Goal: Book appointment/travel/reservation

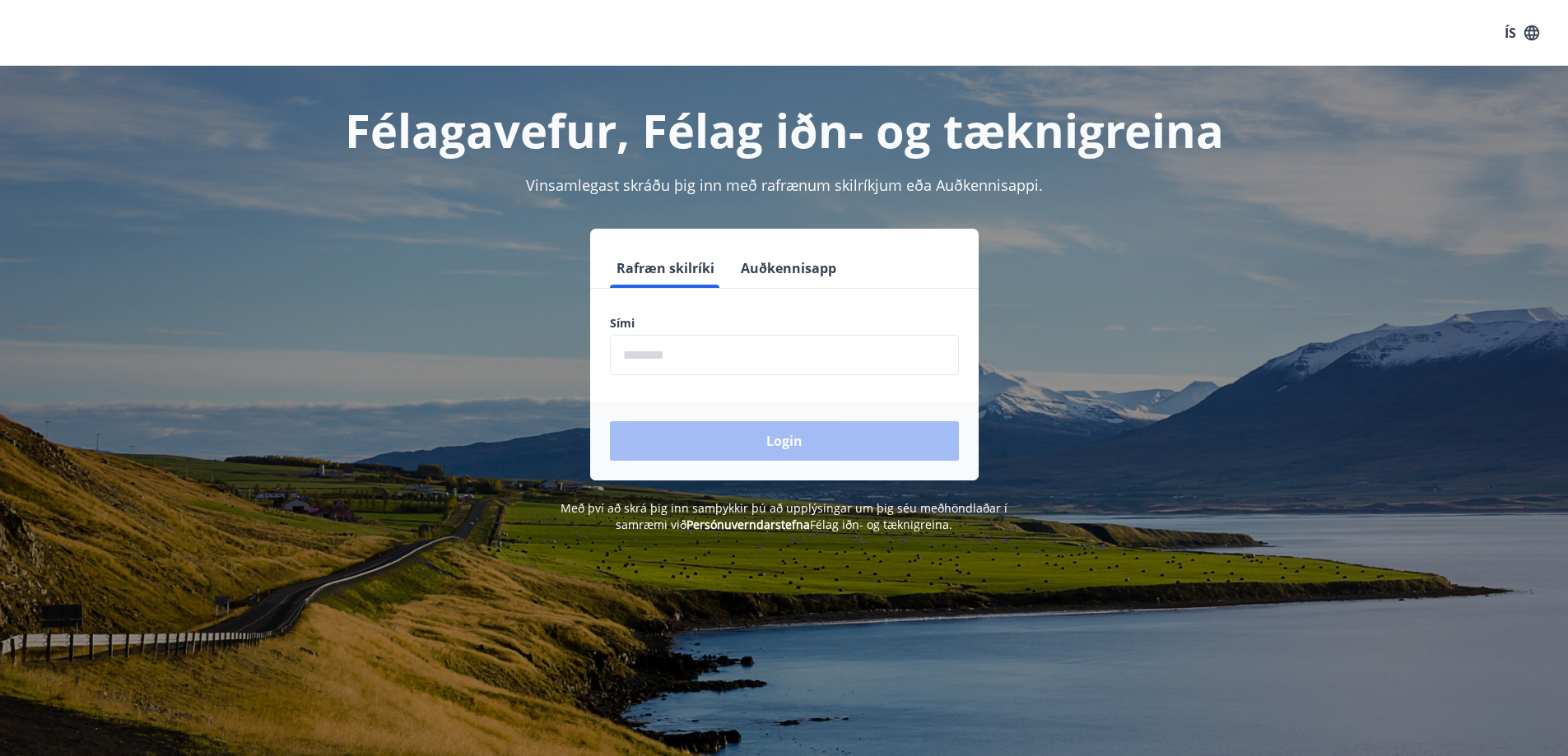
drag, startPoint x: 696, startPoint y: 362, endPoint x: 704, endPoint y: 358, distance: 8.9
click at [696, 362] on input "phone" at bounding box center [784, 354] width 349 height 40
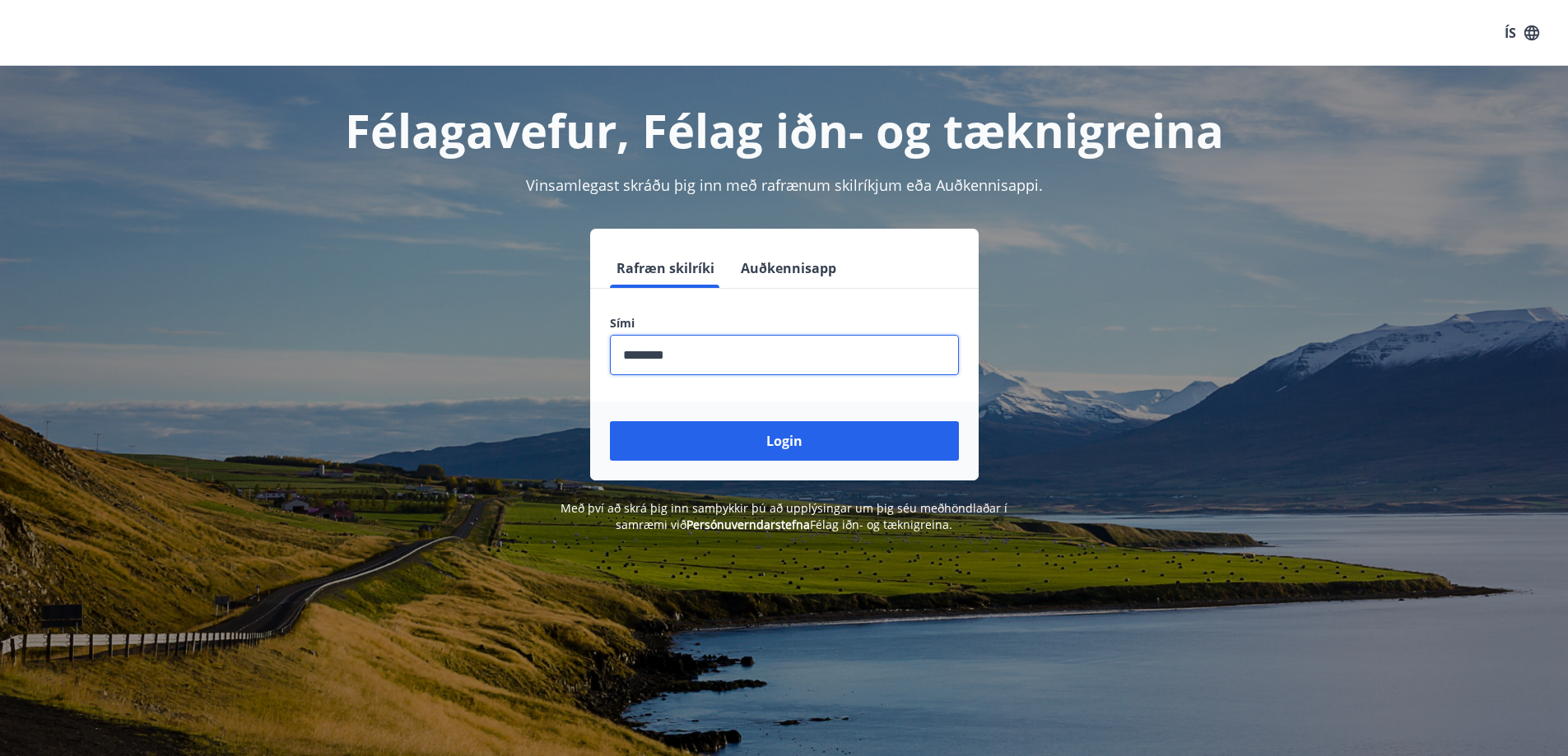
type input "********"
click at [610, 421] on button "Login" at bounding box center [784, 441] width 349 height 39
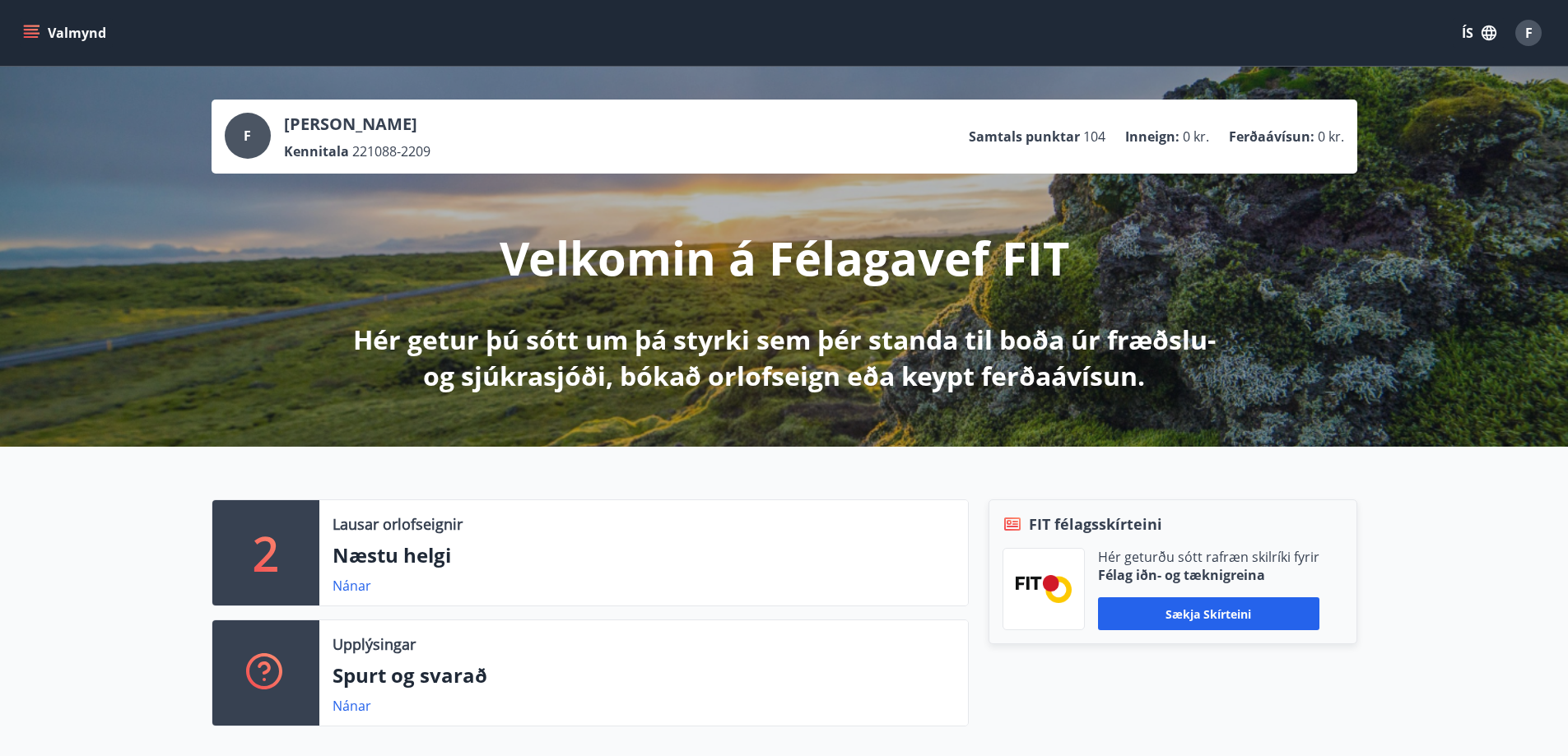
click at [30, 38] on icon "menu" at bounding box center [31, 32] width 17 height 17
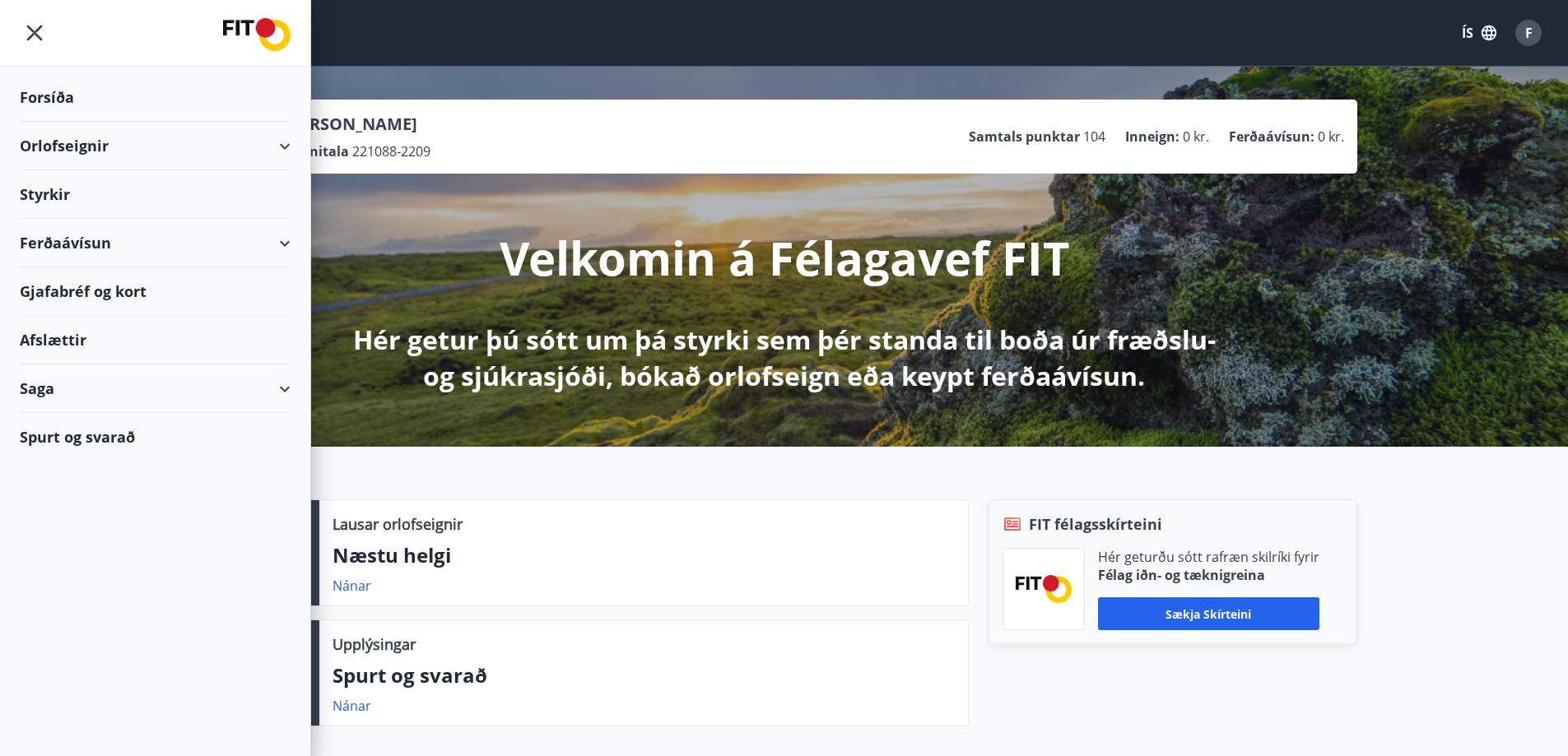
click at [305, 142] on div "Orlofseignir" at bounding box center [155, 146] width 310 height 48
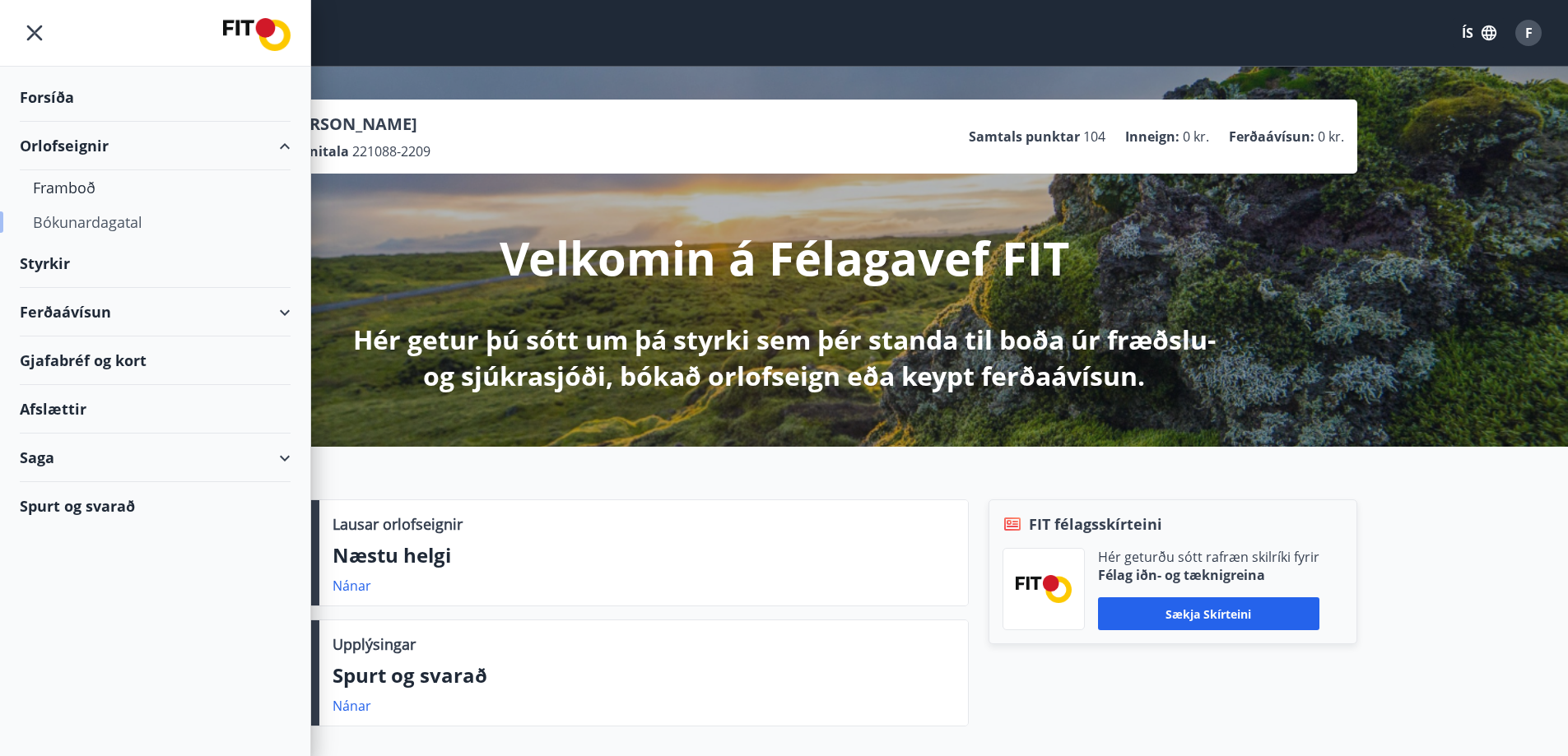
click at [98, 223] on div "Bókunardagatal" at bounding box center [155, 221] width 244 height 34
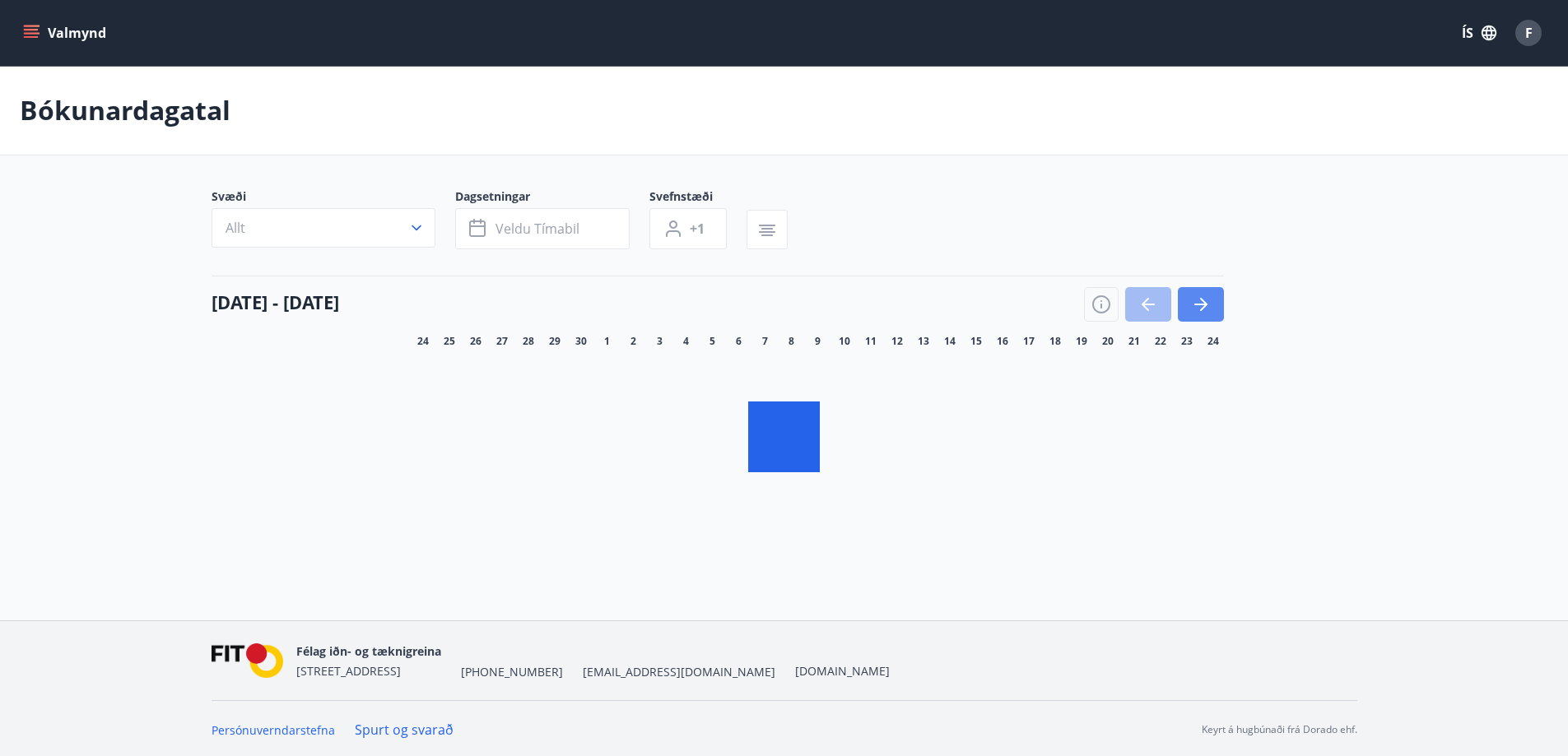
click at [1214, 340] on span "24" at bounding box center [1213, 341] width 12 height 13
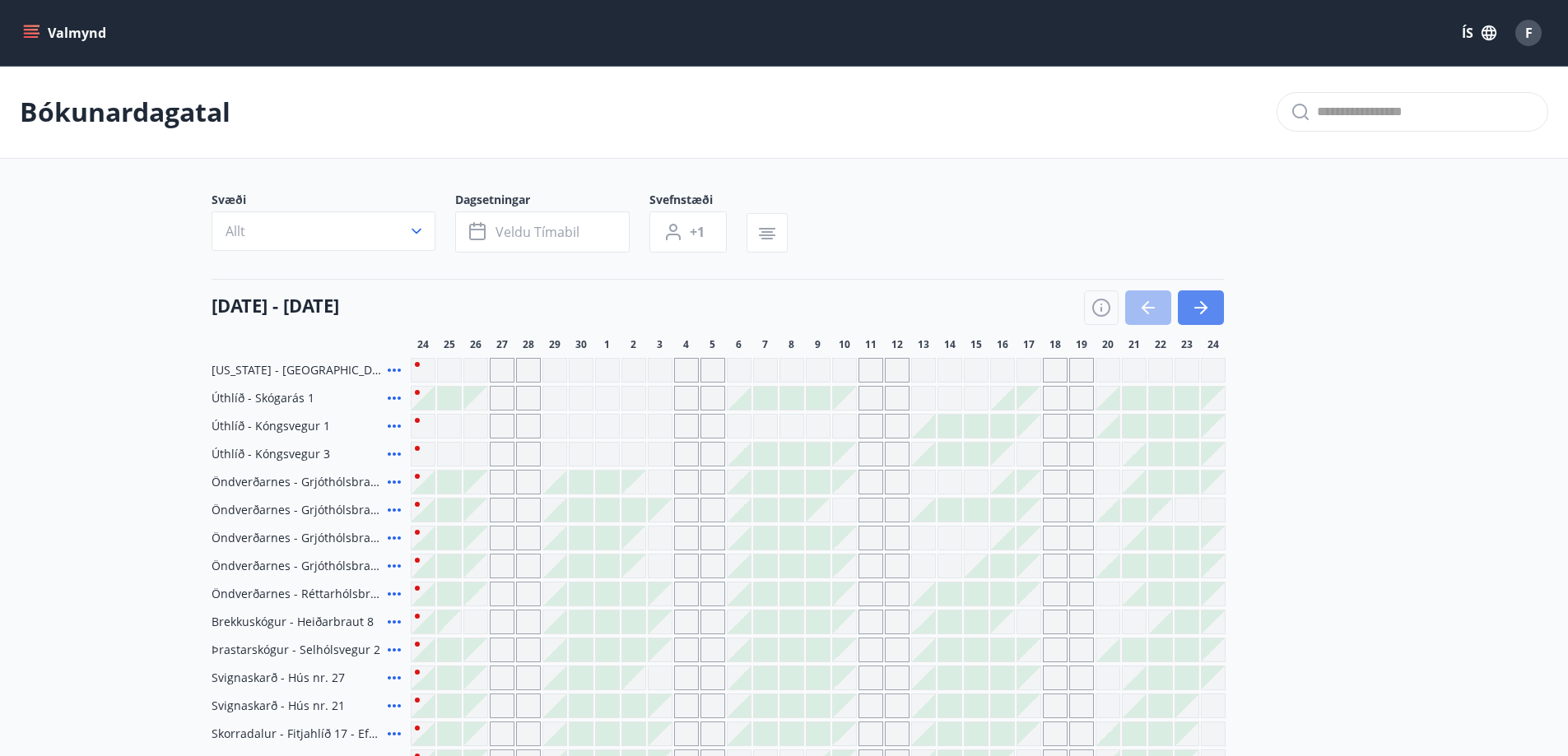
click at [1200, 294] on button "button" at bounding box center [1201, 307] width 46 height 34
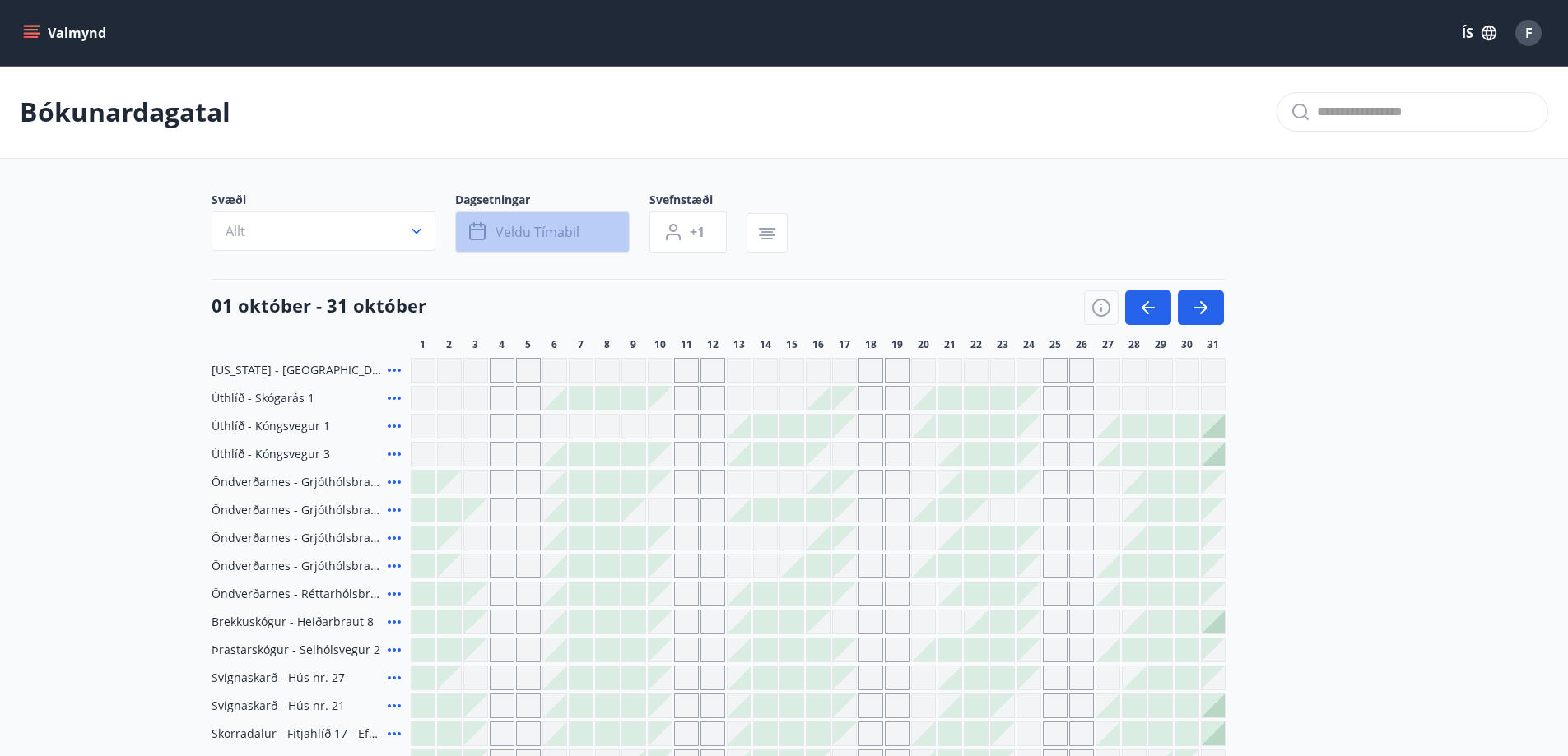
click at [569, 224] on span "Veldu tímabil" at bounding box center [537, 232] width 84 height 18
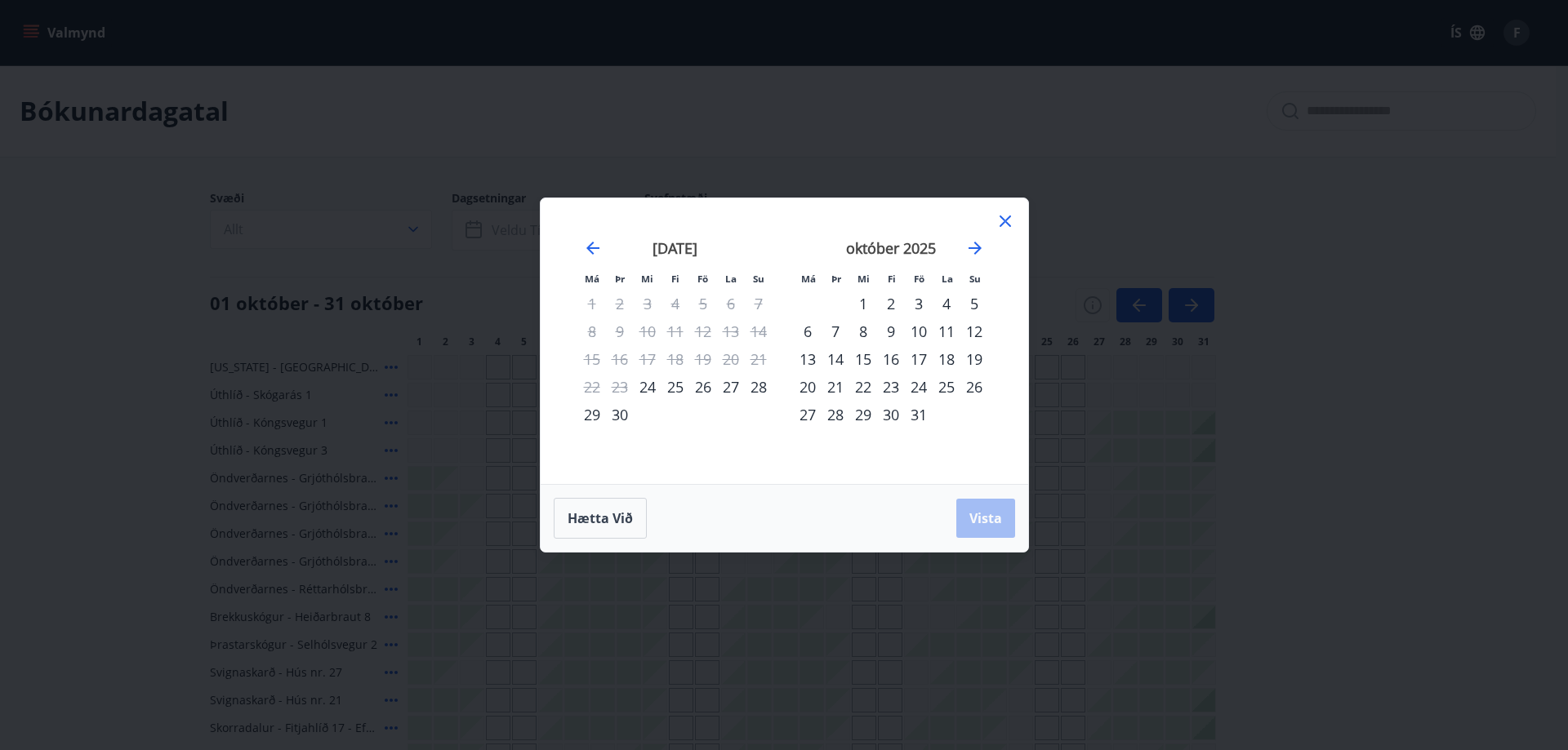
click at [917, 389] on div "24" at bounding box center [918, 387] width 27 height 27
click at [831, 418] on div "28" at bounding box center [835, 414] width 27 height 27
click at [981, 511] on span "Vista" at bounding box center [985, 519] width 32 height 18
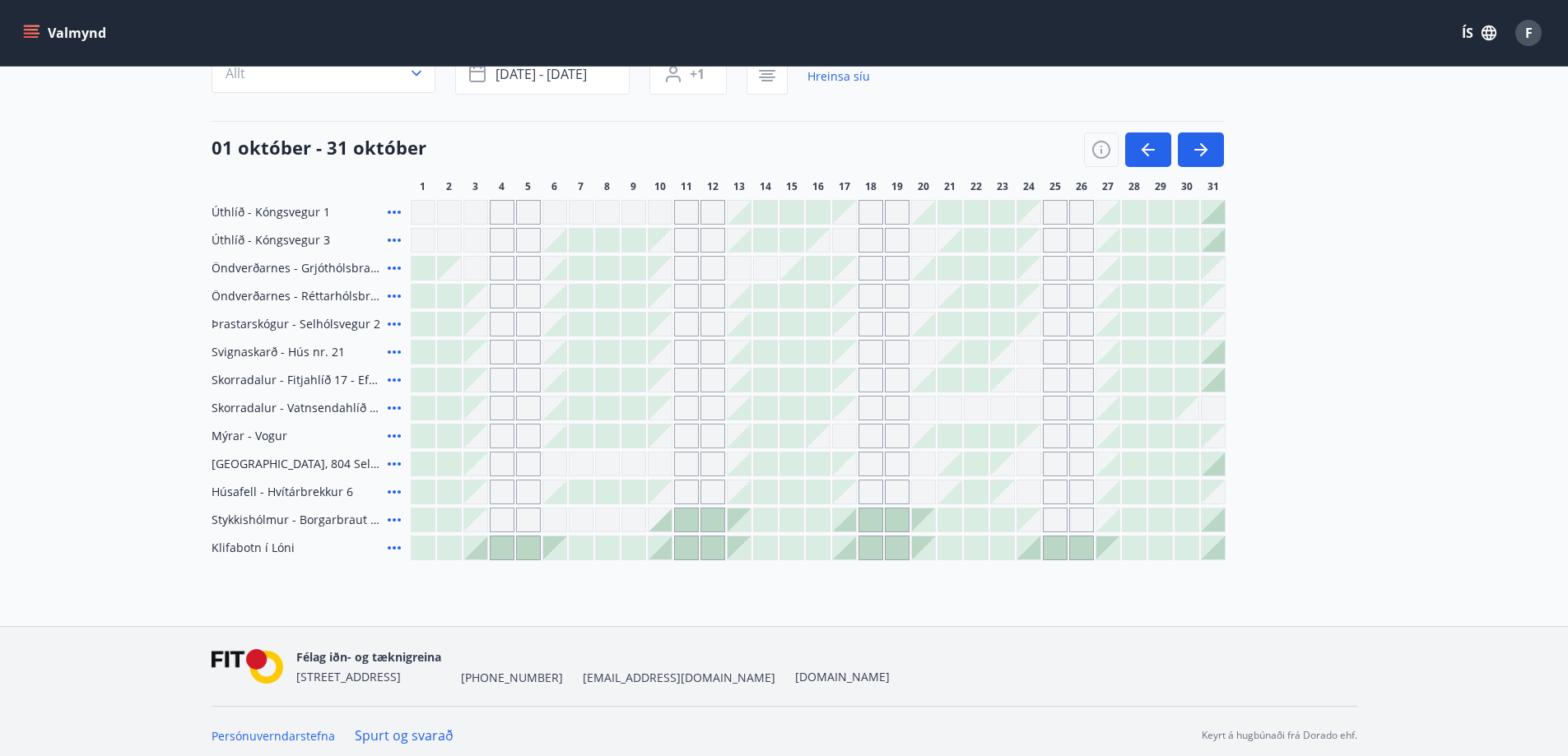
scroll to position [164, 0]
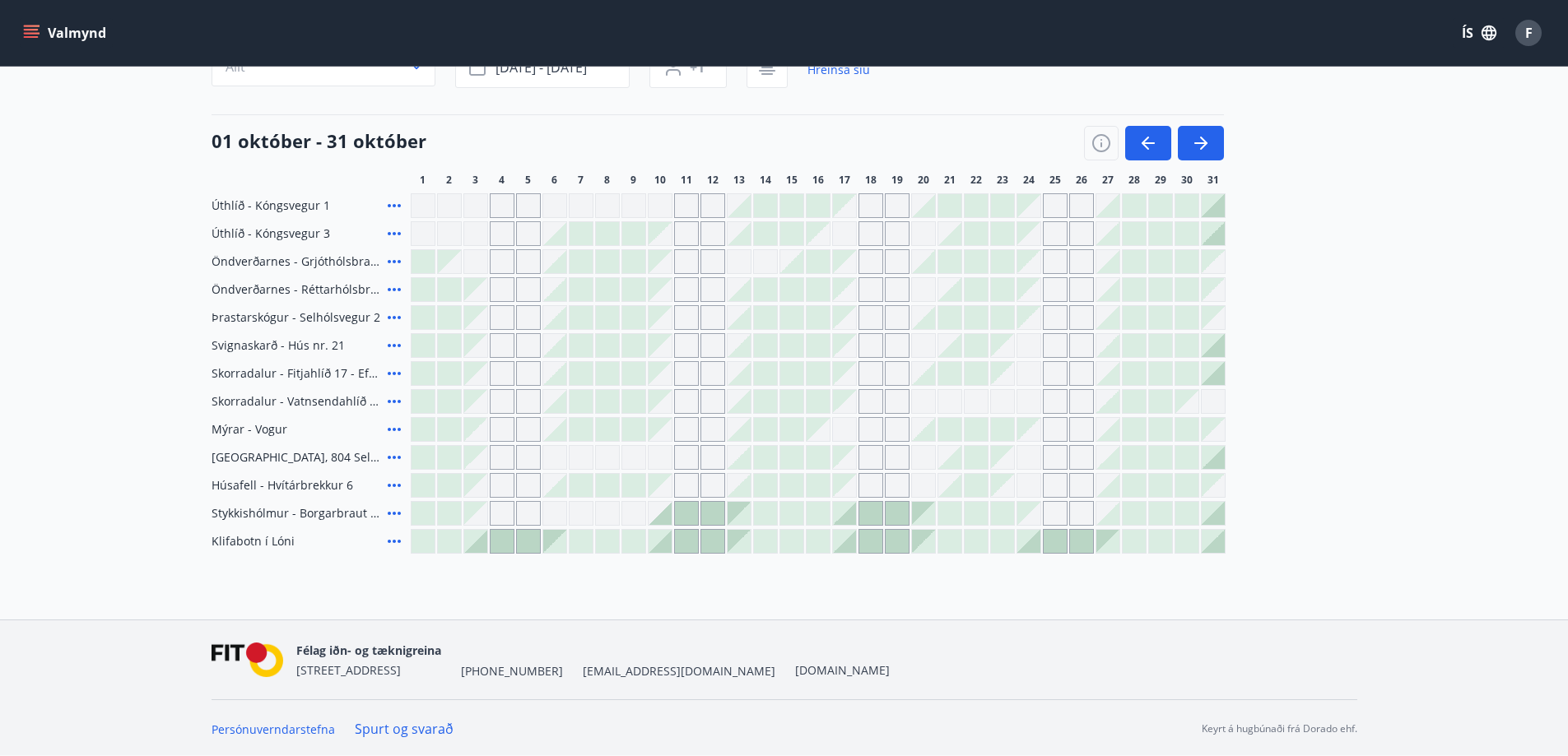
click at [1046, 286] on div "Gráir dagar eru ekki bókanlegir" at bounding box center [1055, 289] width 25 height 25
click at [1032, 290] on div "Gráir dagar eru ekki bókanlegir" at bounding box center [1028, 289] width 23 height 23
click at [1027, 284] on div "Gráir dagar eru ekki bókanlegir" at bounding box center [1028, 289] width 23 height 23
click at [1029, 540] on div at bounding box center [1028, 540] width 23 height 23
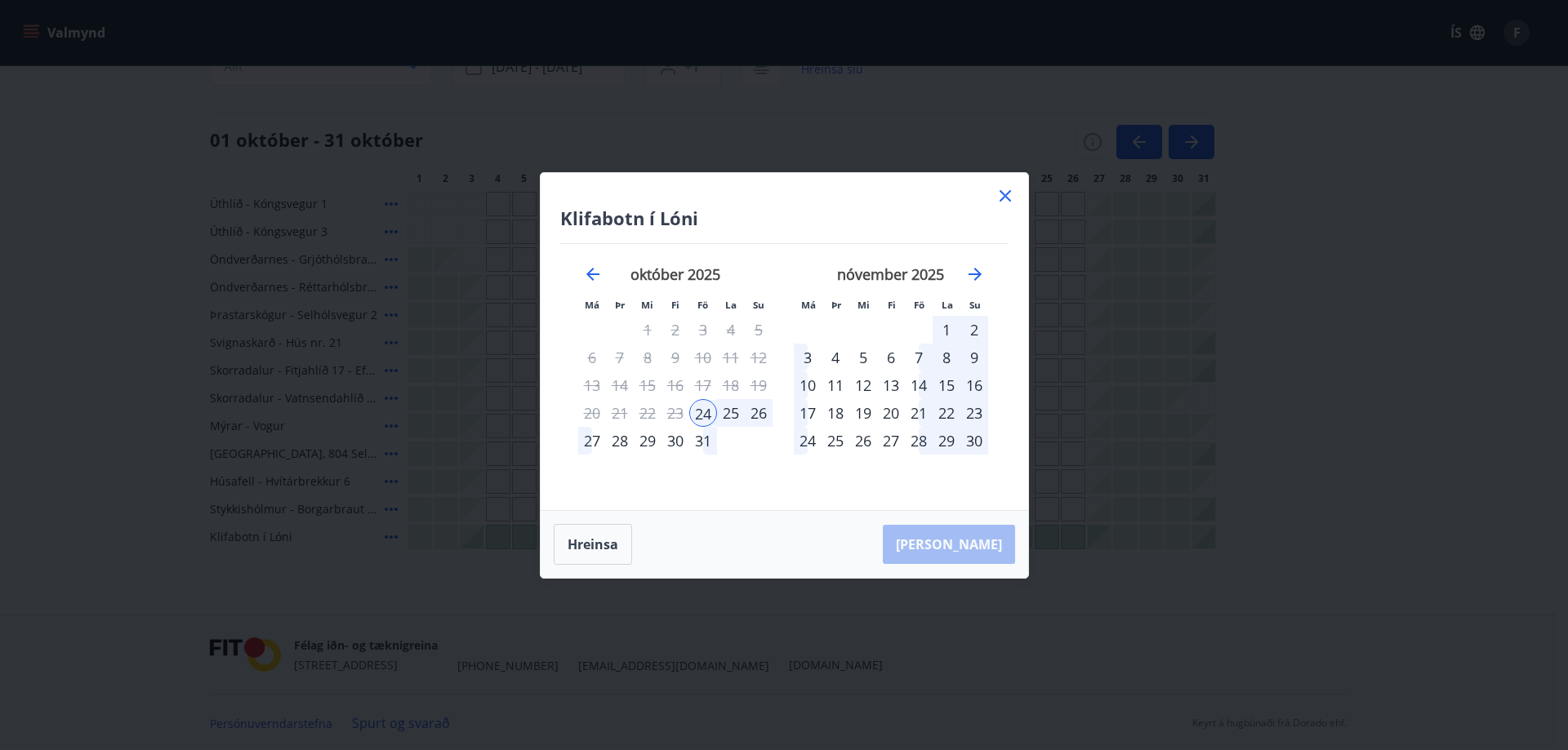
click at [1002, 193] on icon at bounding box center [1005, 196] width 12 height 12
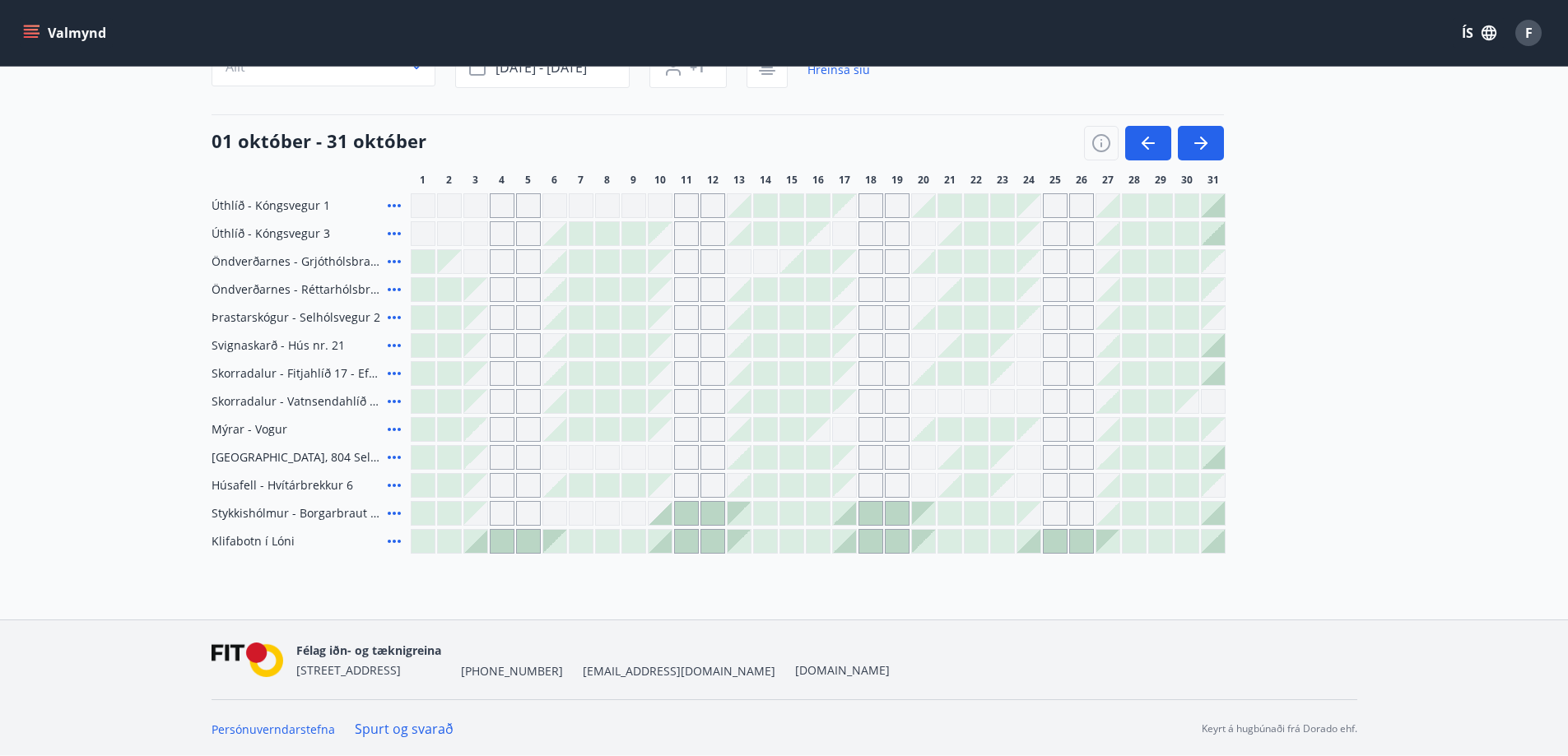
click at [26, 37] on icon "menu" at bounding box center [31, 37] width 15 height 2
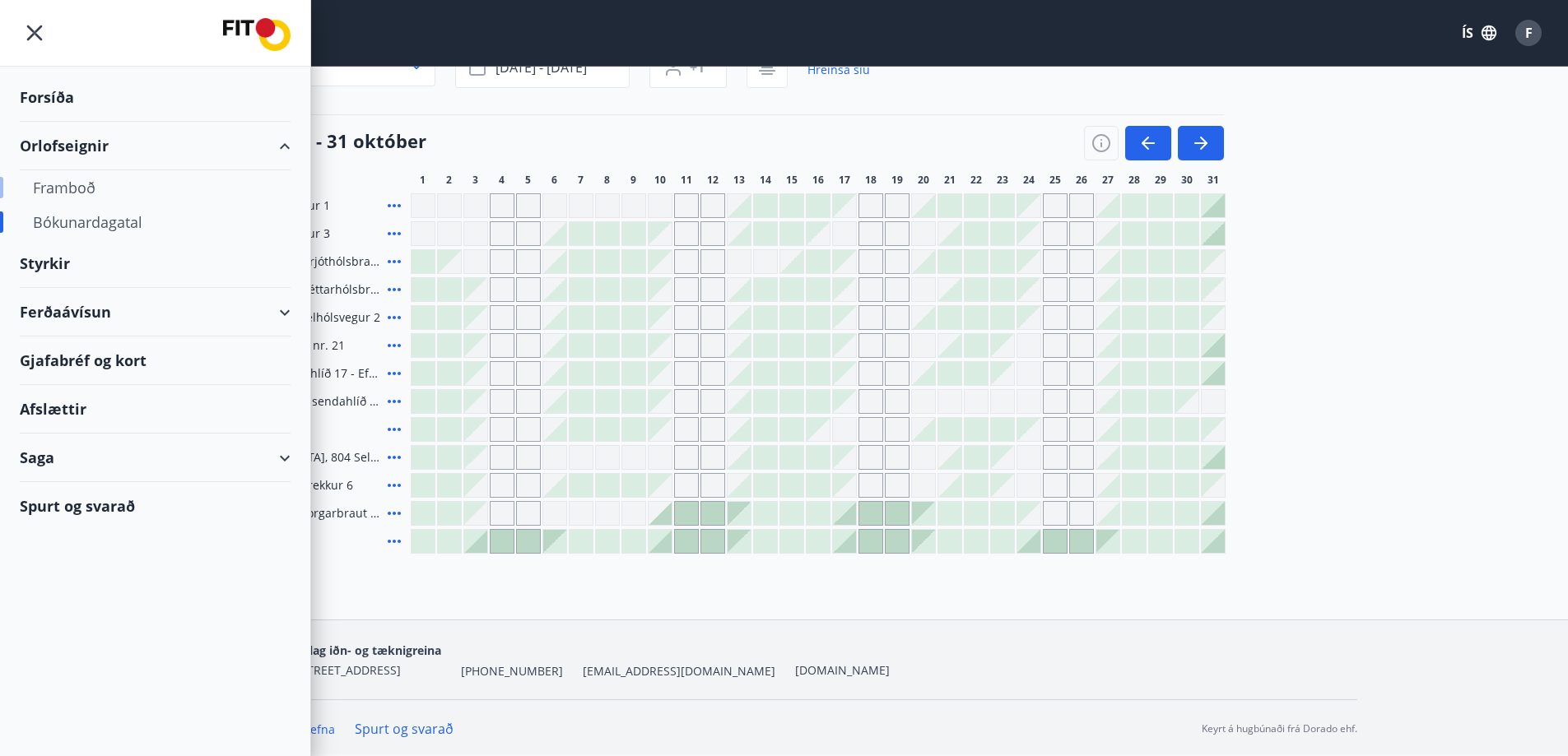
click at [78, 188] on div "Framboð" at bounding box center [155, 187] width 244 height 34
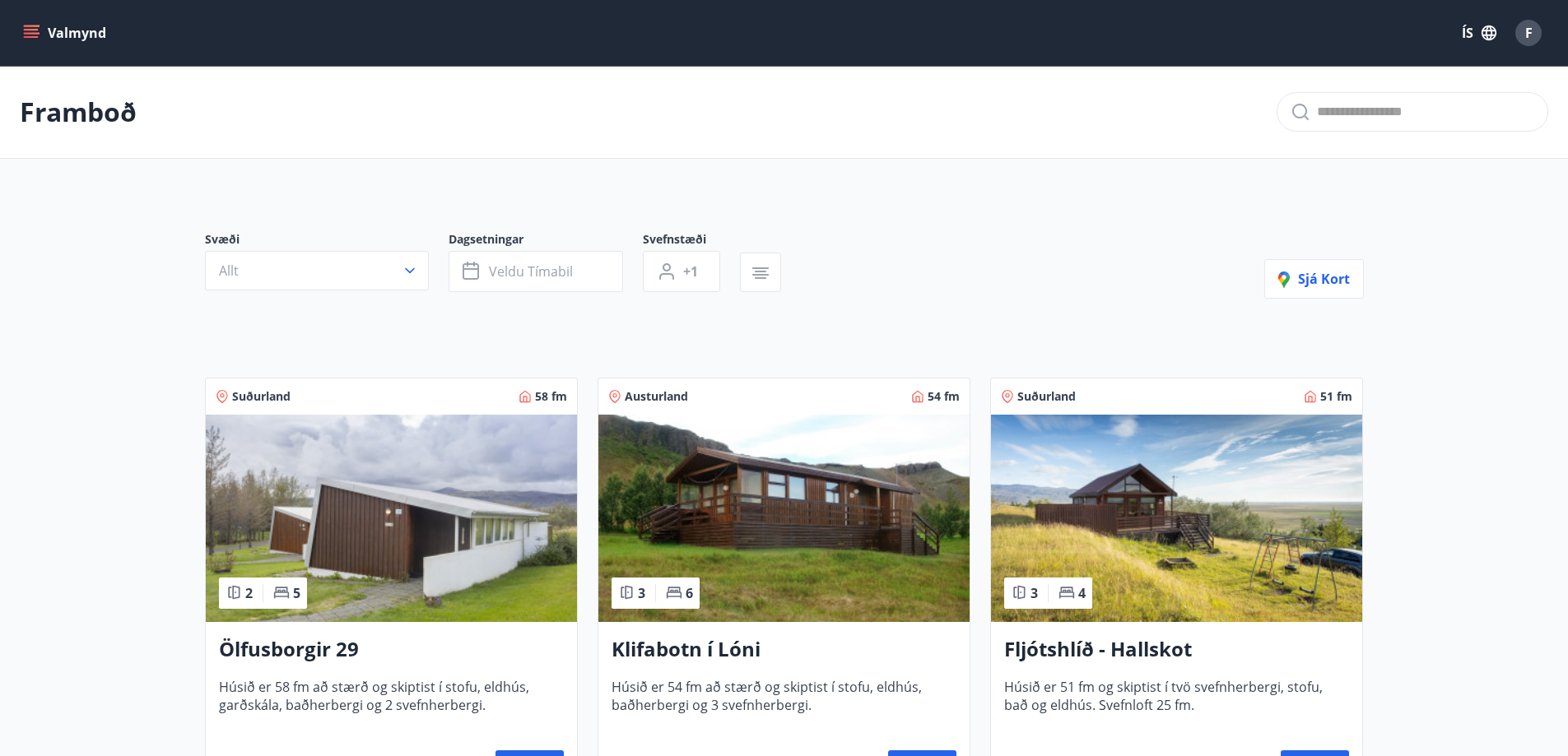
click at [822, 634] on div "Klifabotn í Lóni Húsið er 54 fm að stærð og skiptist í stofu, eldhús, baðherber…" at bounding box center [784, 713] width 371 height 181
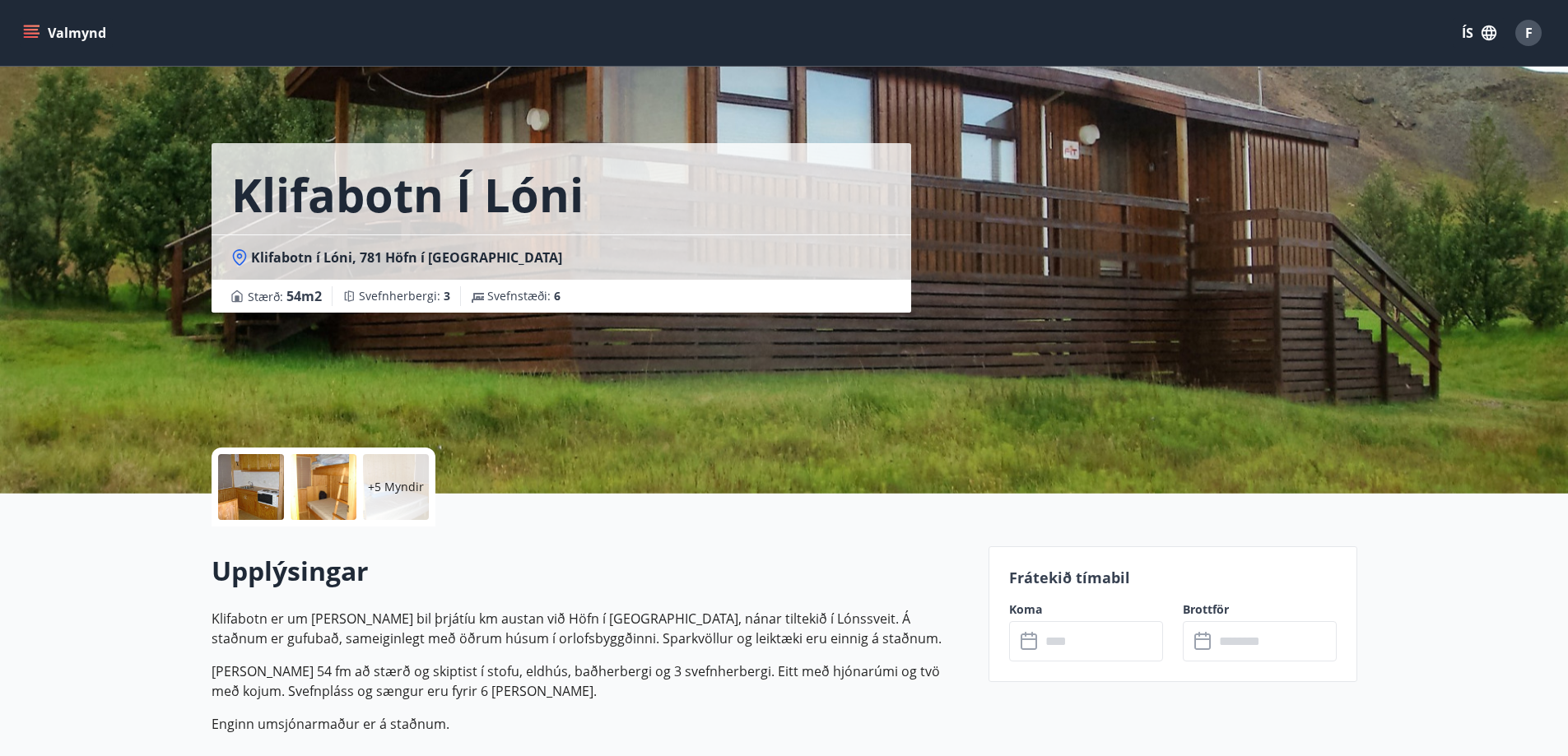
click at [218, 499] on div at bounding box center [250, 486] width 66 height 66
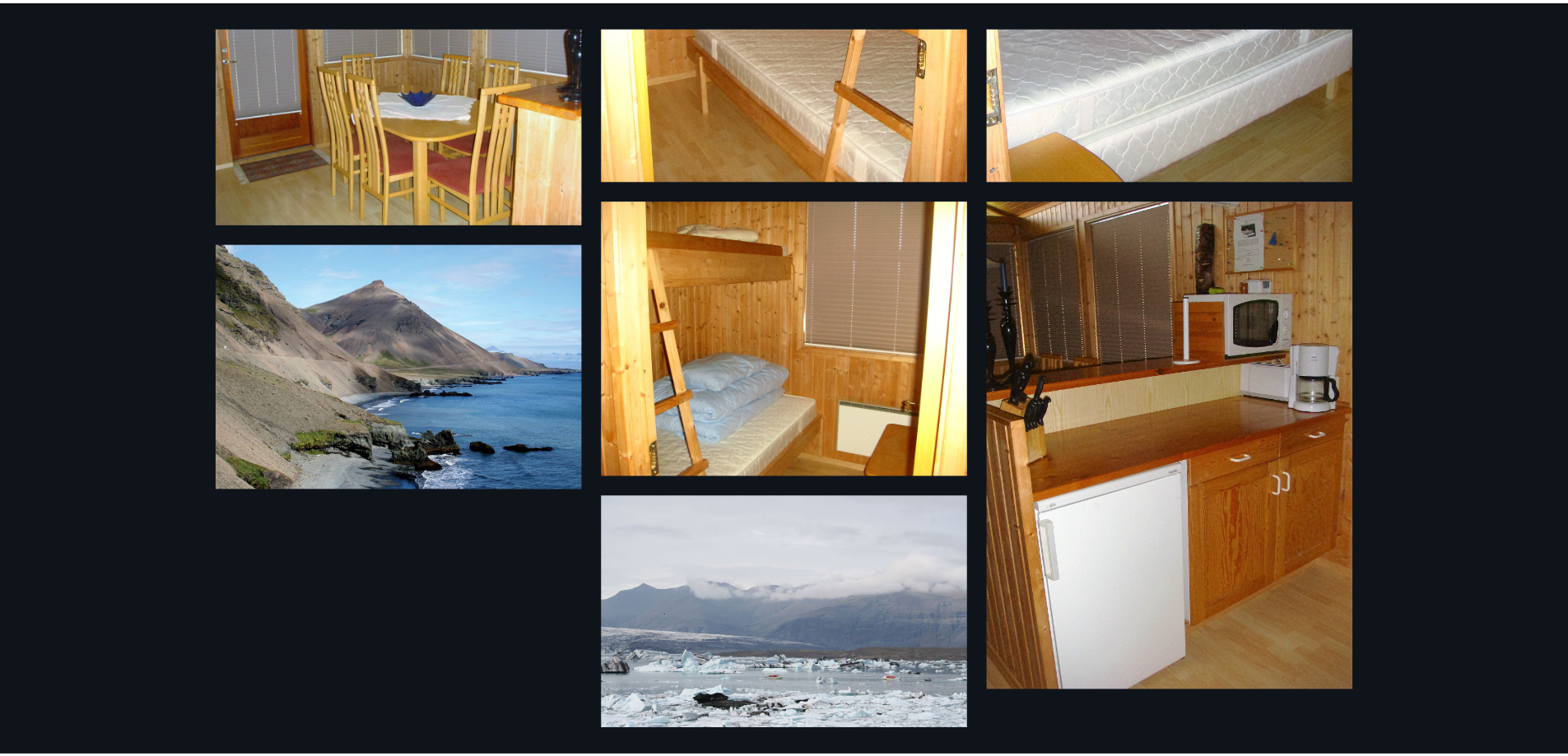
scroll to position [717, 0]
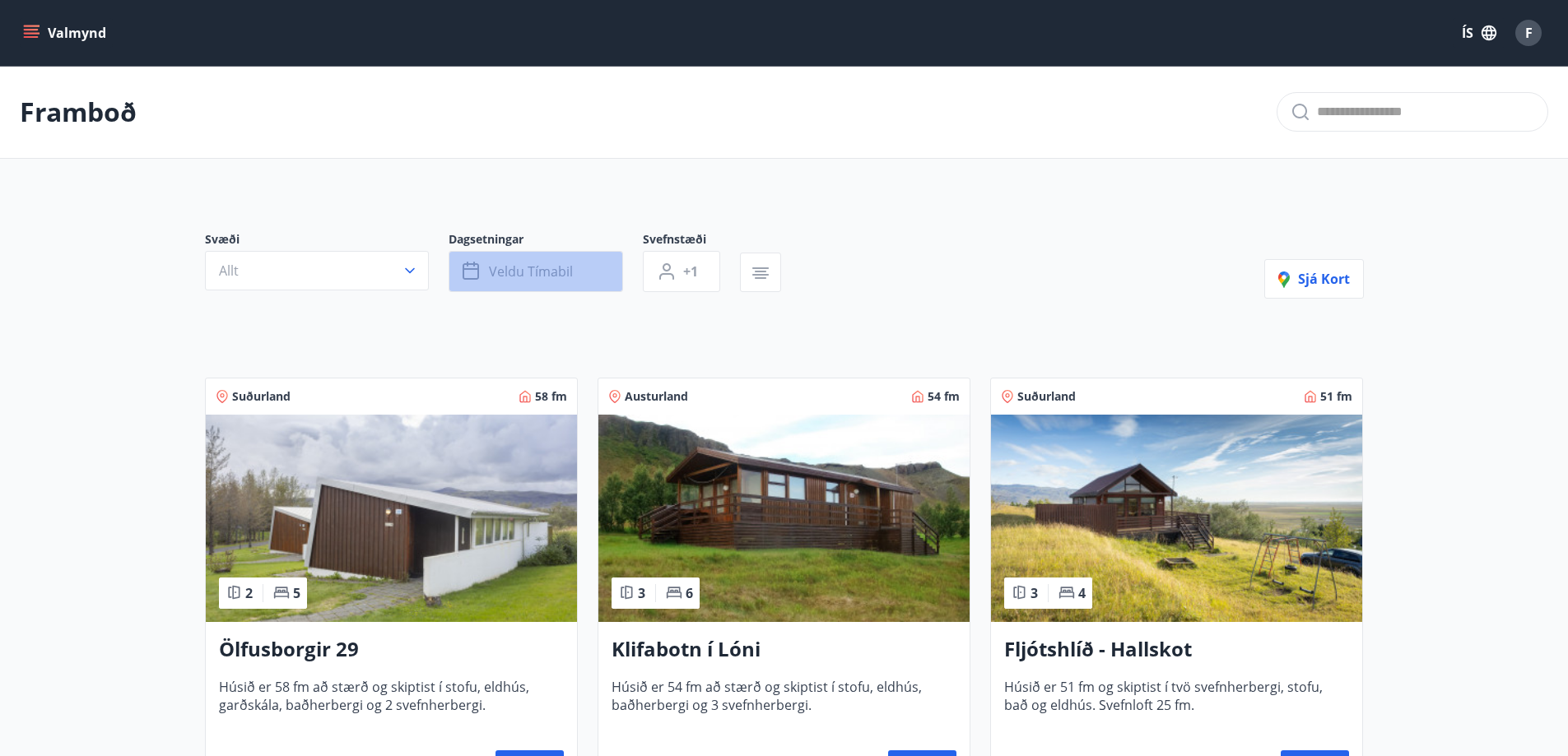
click at [544, 271] on span "Veldu tímabil" at bounding box center [530, 272] width 84 height 18
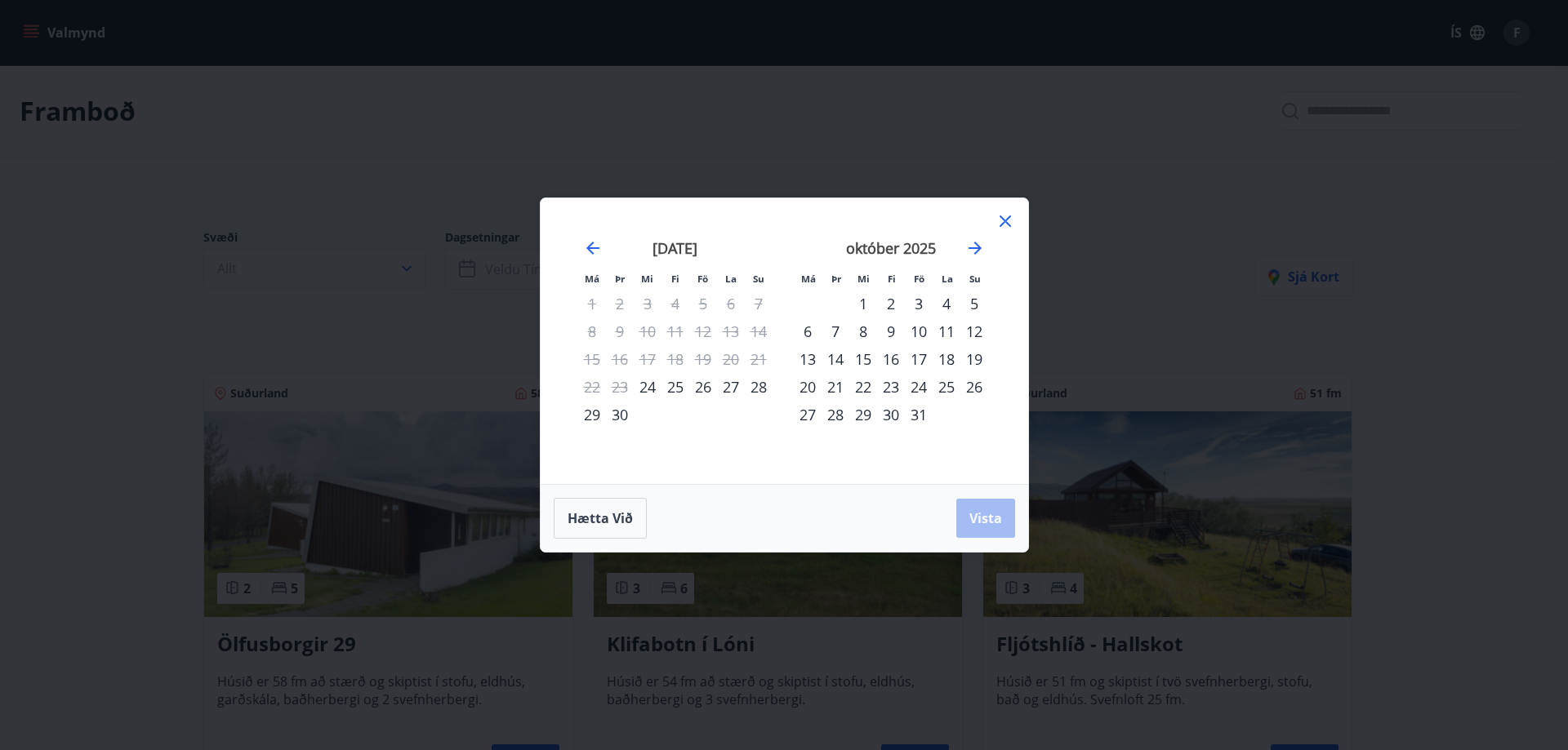
click at [916, 388] on div "24" at bounding box center [918, 387] width 27 height 27
click at [837, 413] on div "28" at bounding box center [835, 414] width 27 height 27
click at [978, 524] on span "Vista" at bounding box center [985, 519] width 32 height 18
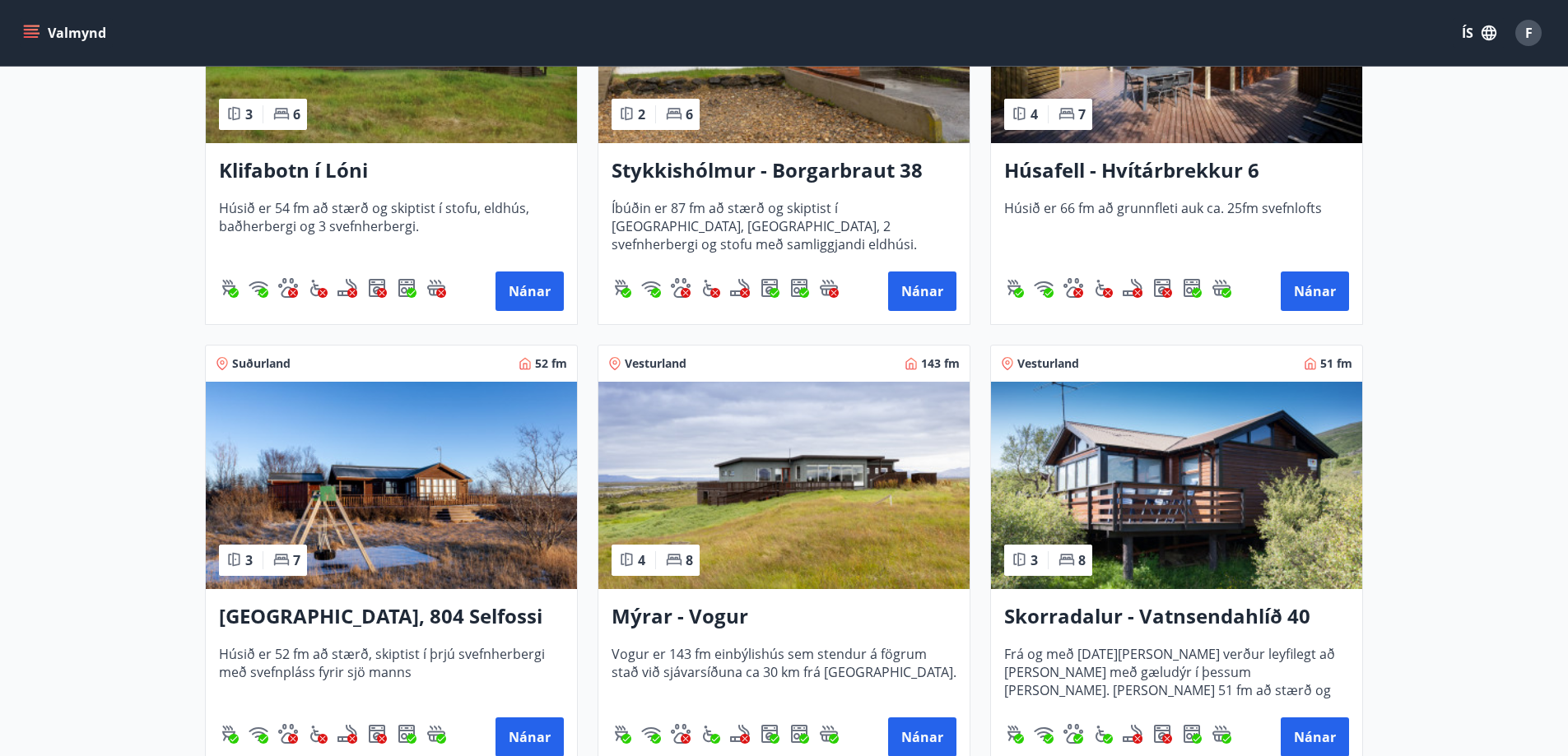
scroll to position [329, 0]
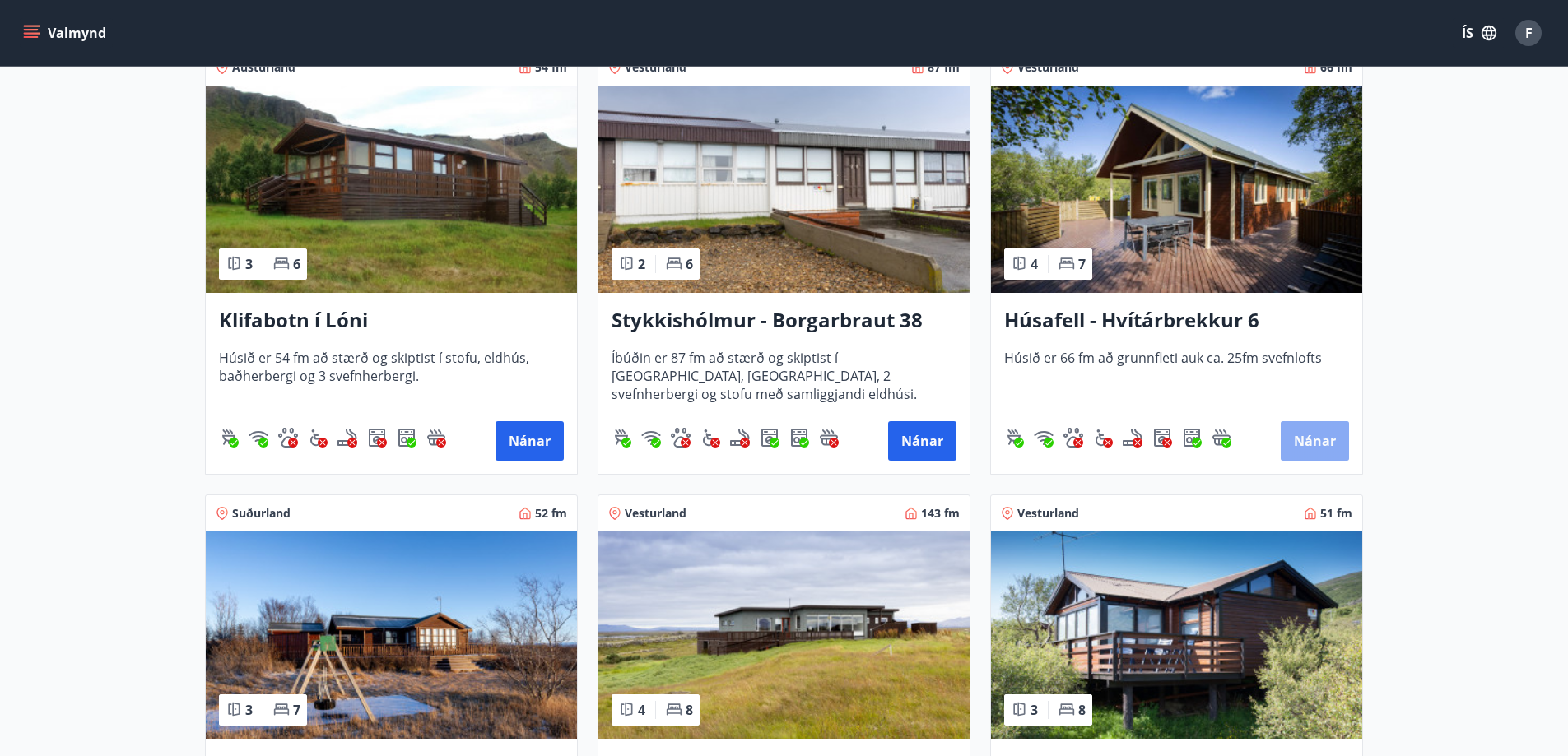
click at [1326, 439] on button "Nánar" at bounding box center [1315, 441] width 68 height 39
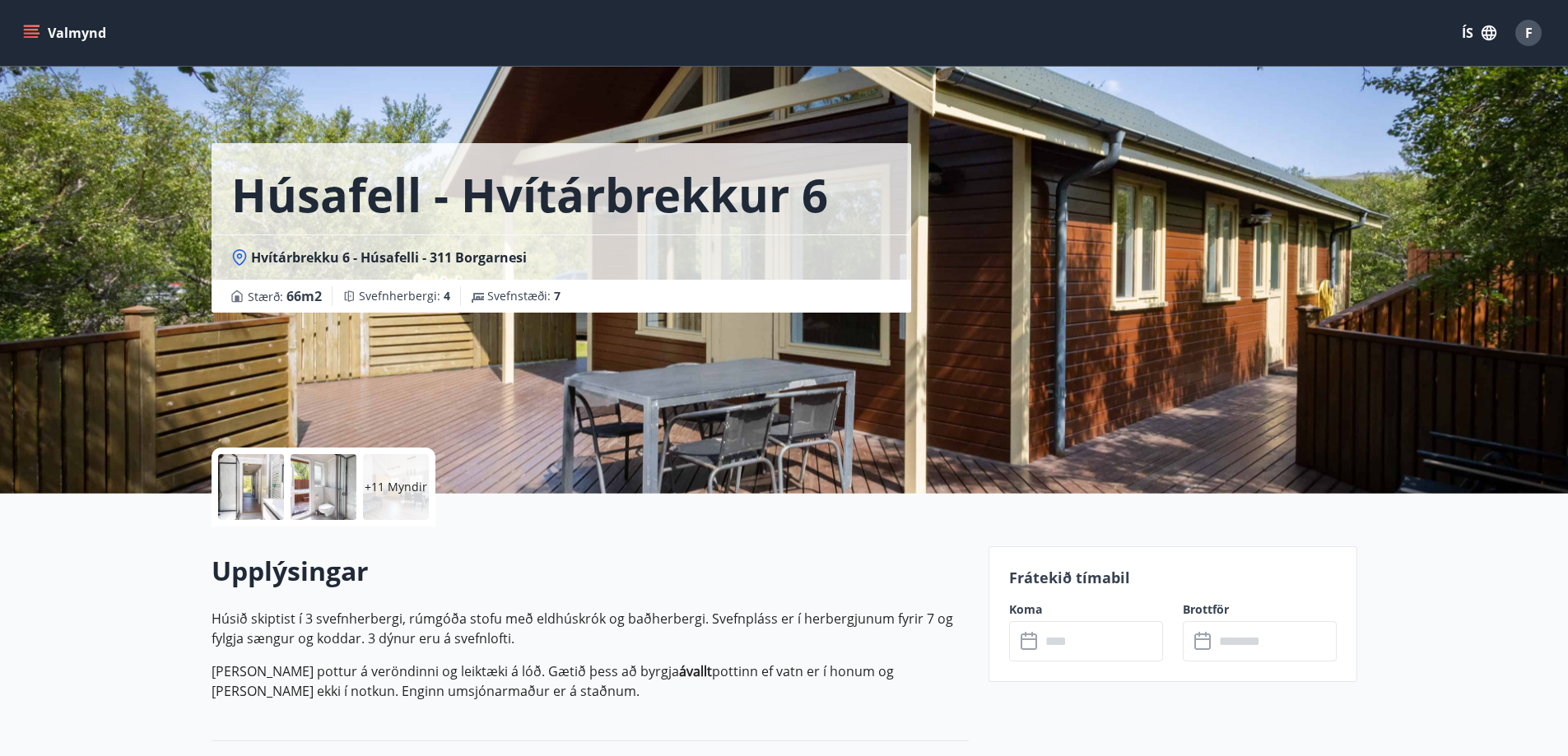
scroll to position [83, 0]
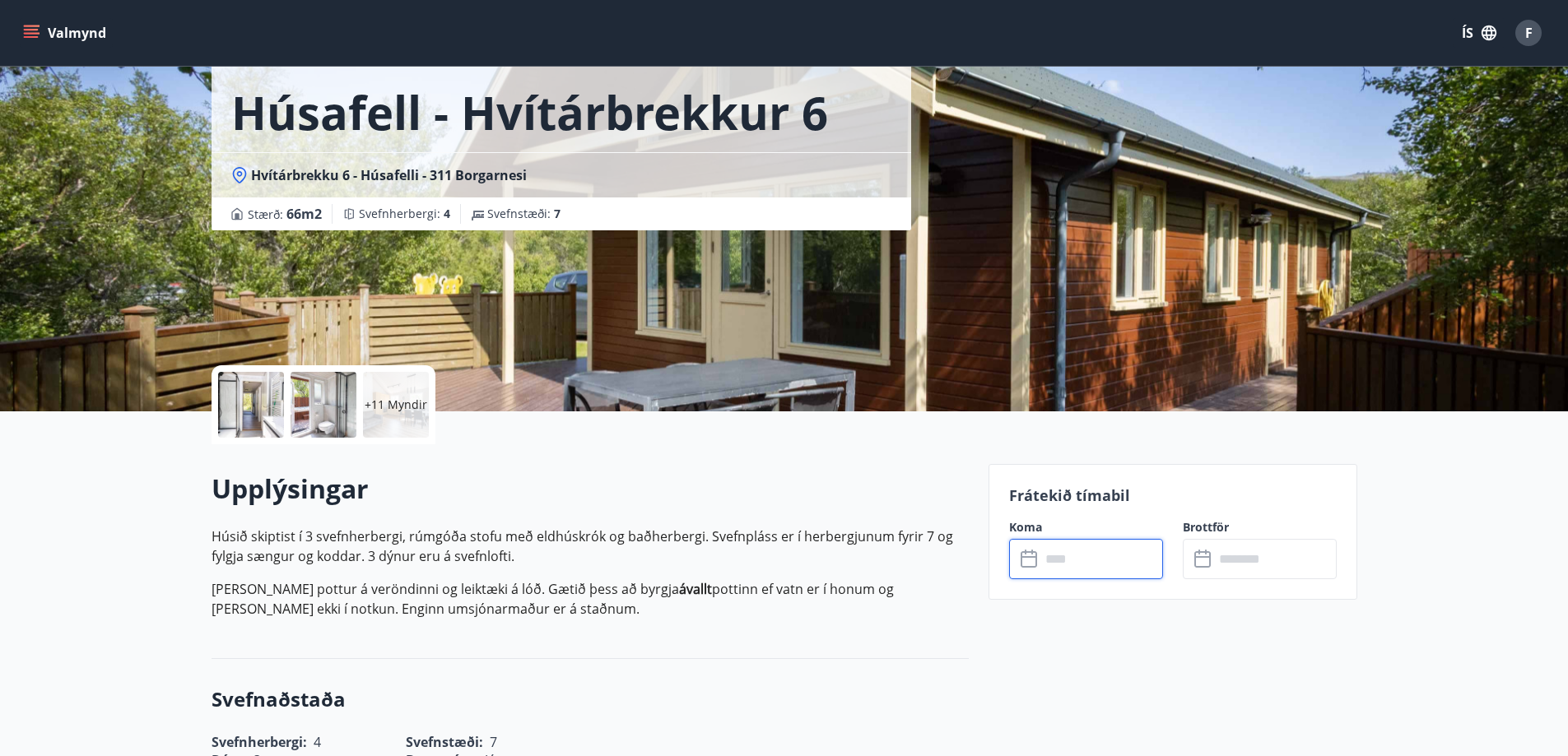
click at [1084, 564] on input "text" at bounding box center [1101, 558] width 123 height 40
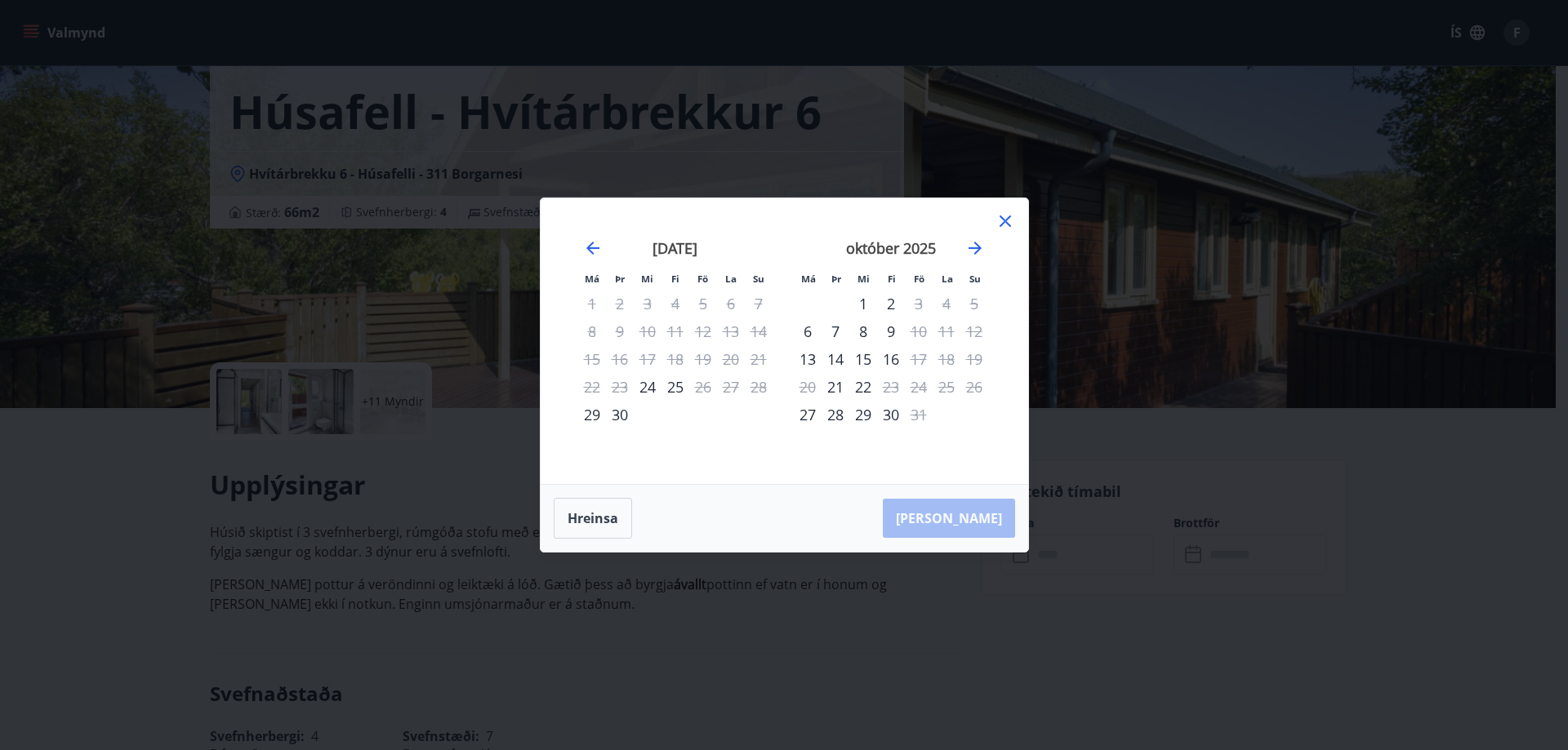
click at [915, 391] on div "24" at bounding box center [918, 387] width 27 height 27
click at [1007, 223] on icon at bounding box center [1005, 222] width 12 height 12
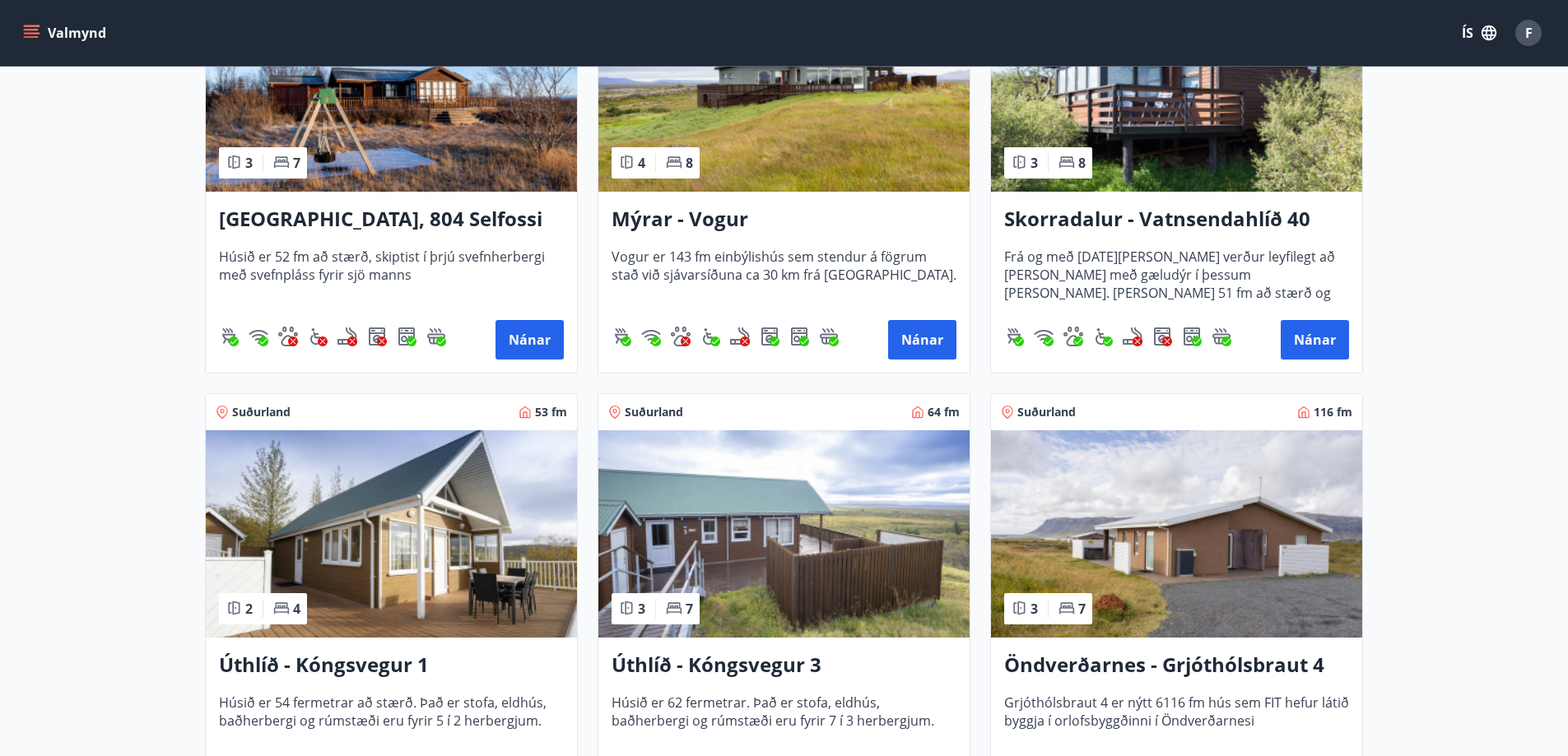
scroll to position [1070, 0]
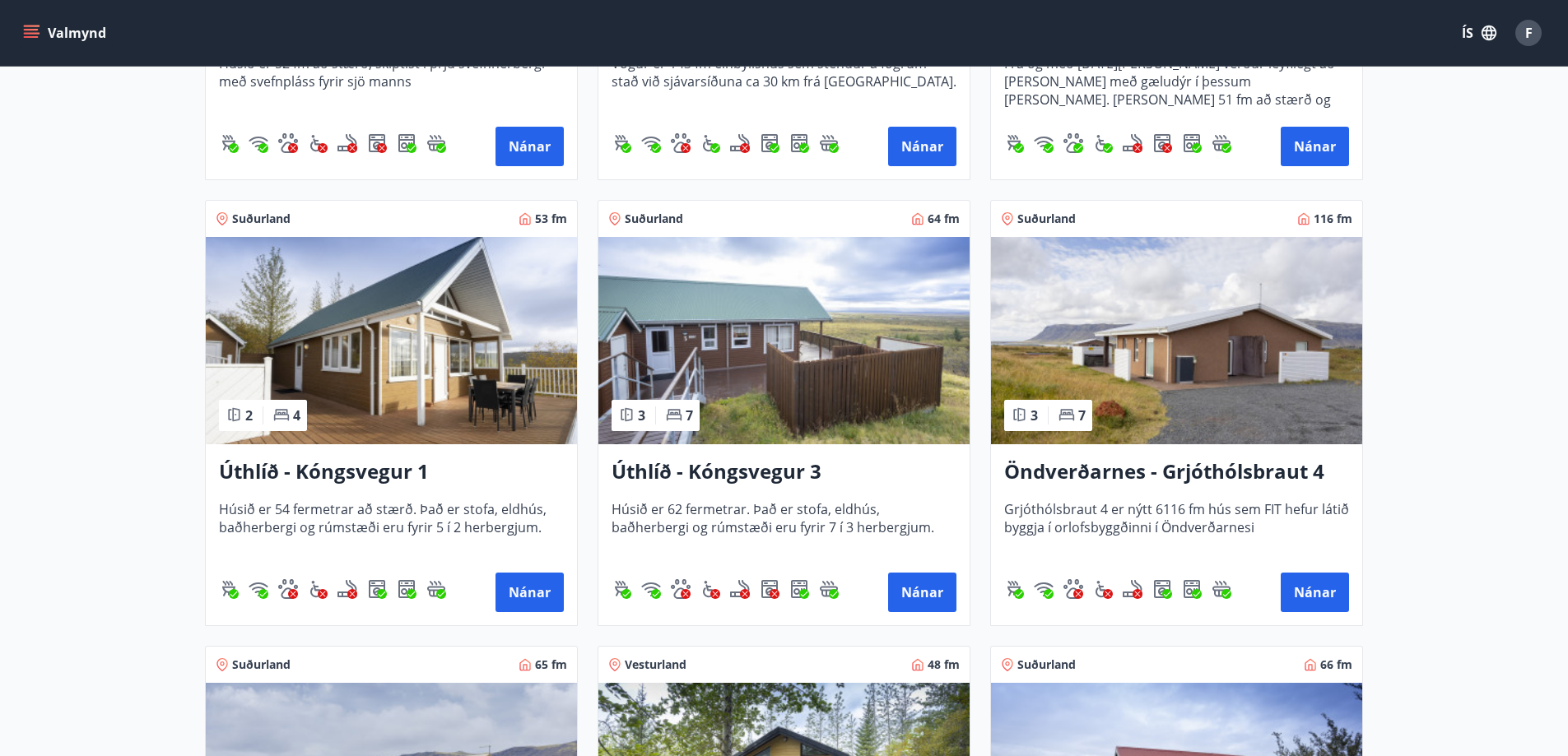
click at [378, 418] on img at bounding box center [391, 341] width 371 height 208
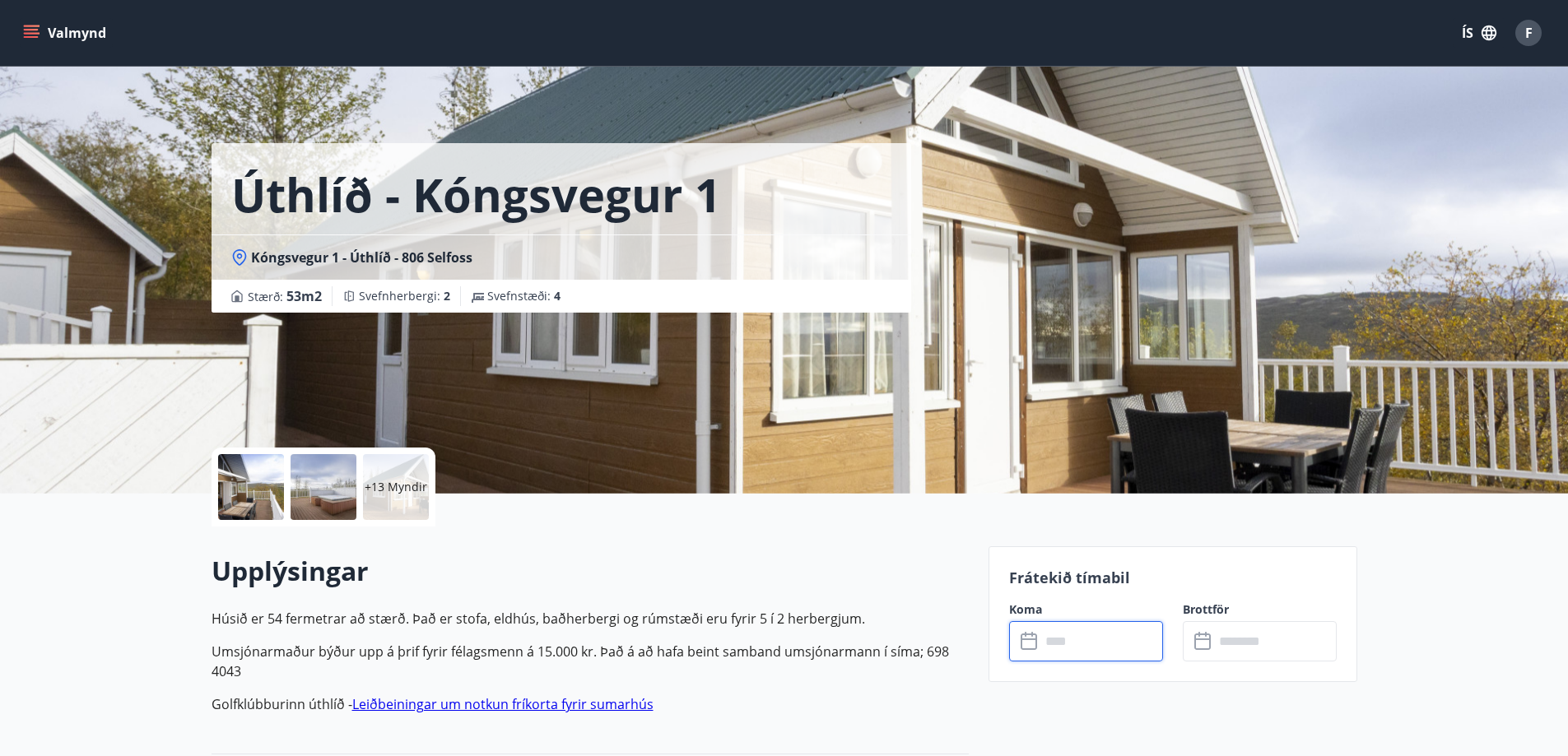
click at [1121, 627] on input "text" at bounding box center [1101, 641] width 123 height 40
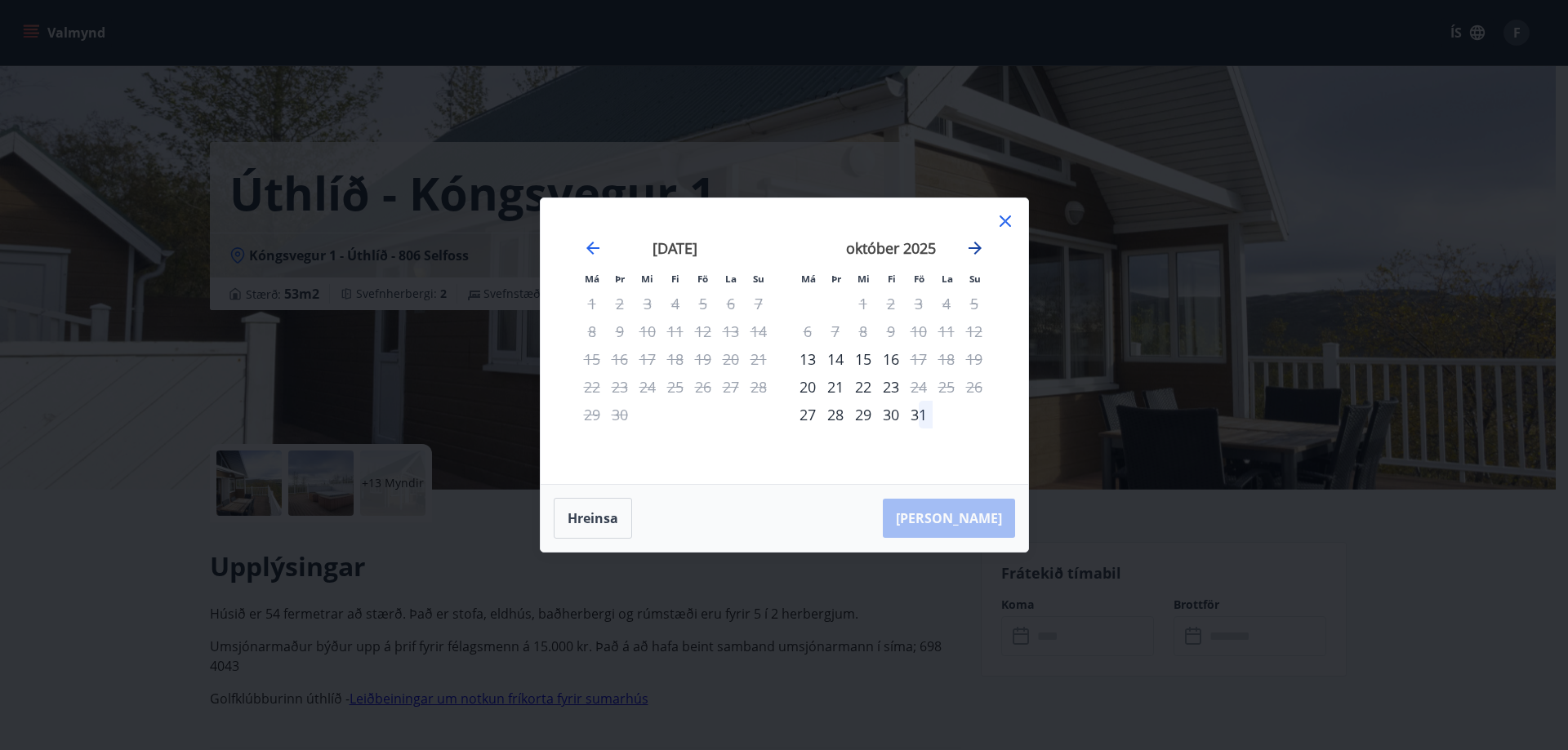
click at [975, 255] on icon "Move forward to switch to the next month." at bounding box center [975, 248] width 20 height 20
click at [1007, 227] on icon at bounding box center [1005, 221] width 20 height 20
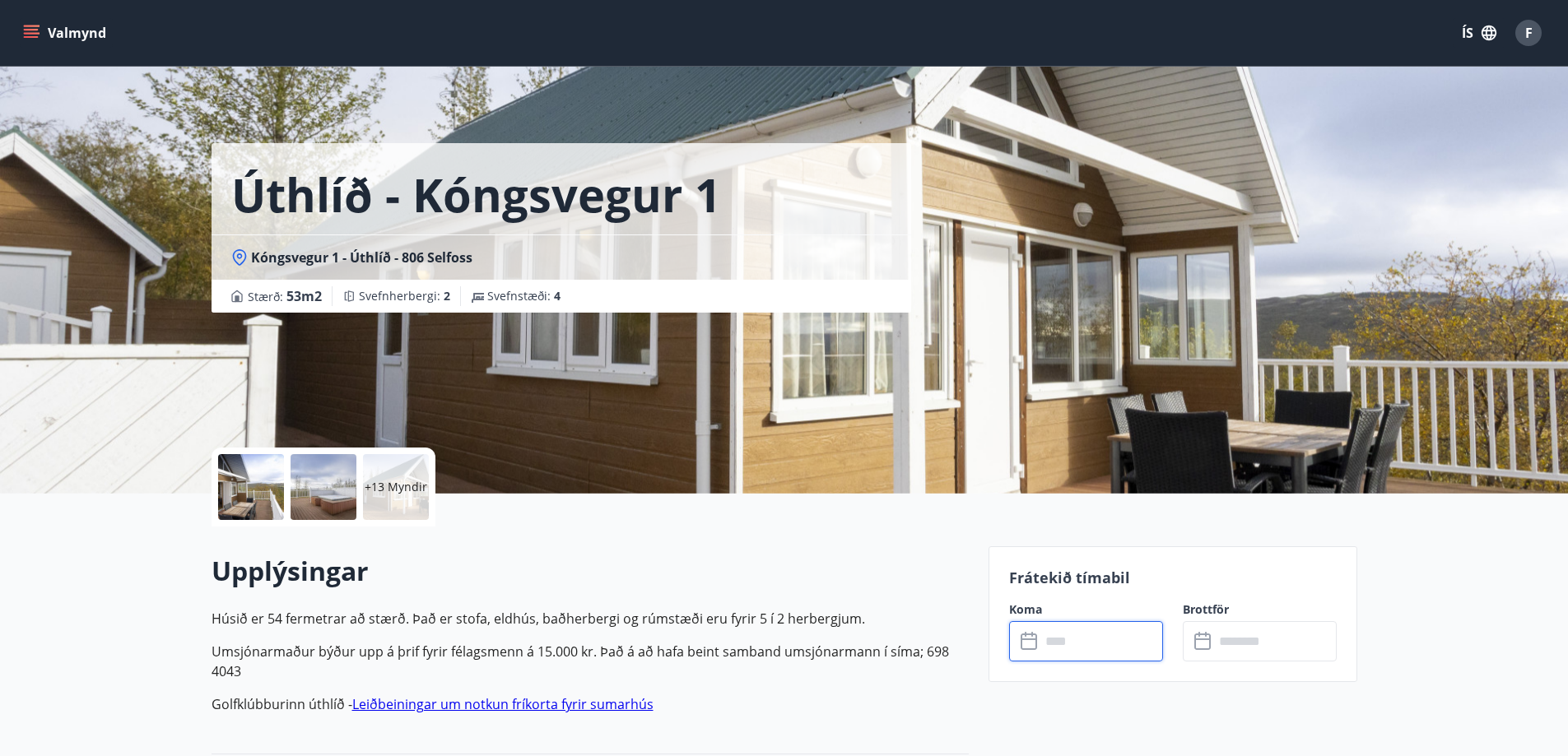
click at [382, 497] on div "+13 Myndir" at bounding box center [396, 486] width 66 height 66
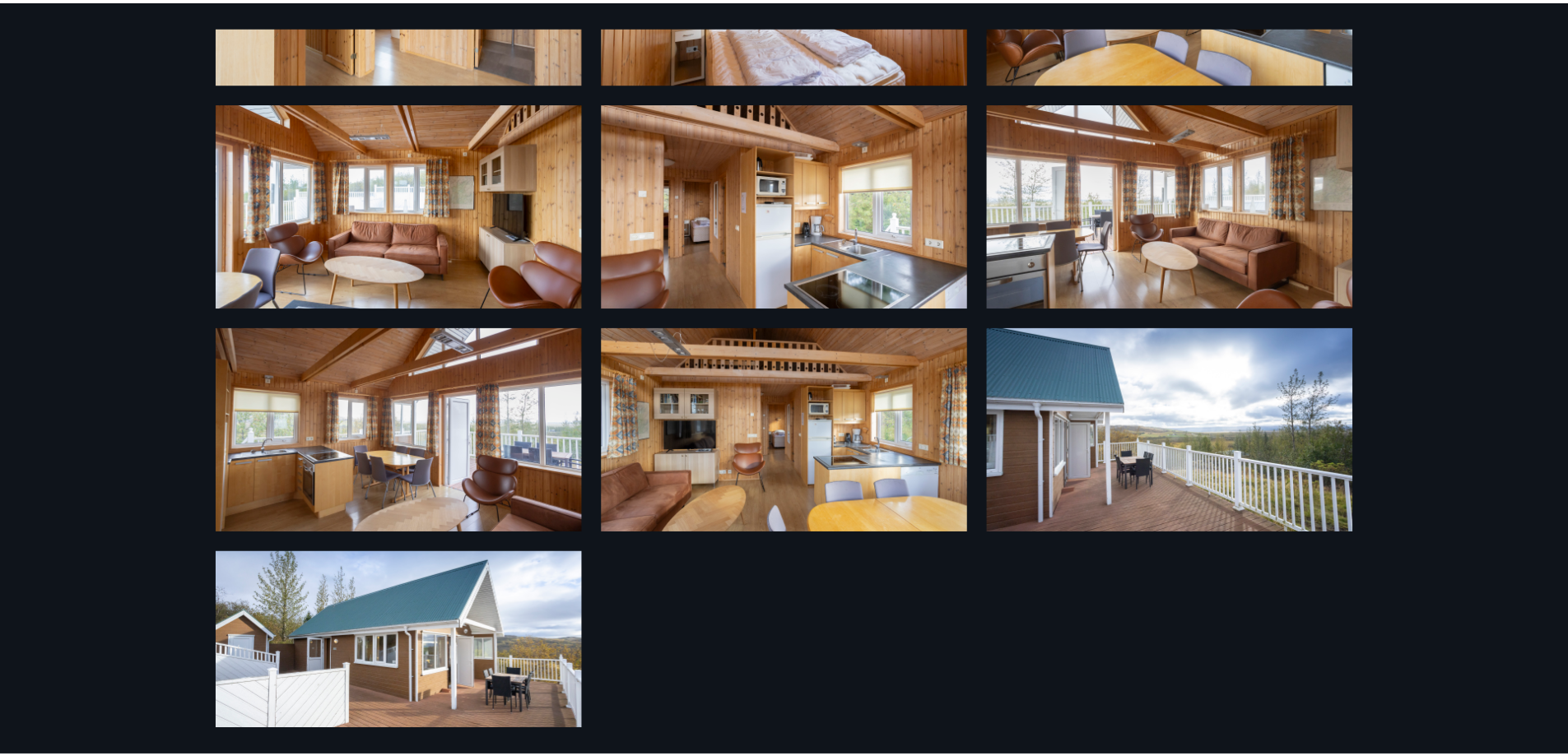
scroll to position [922, 0]
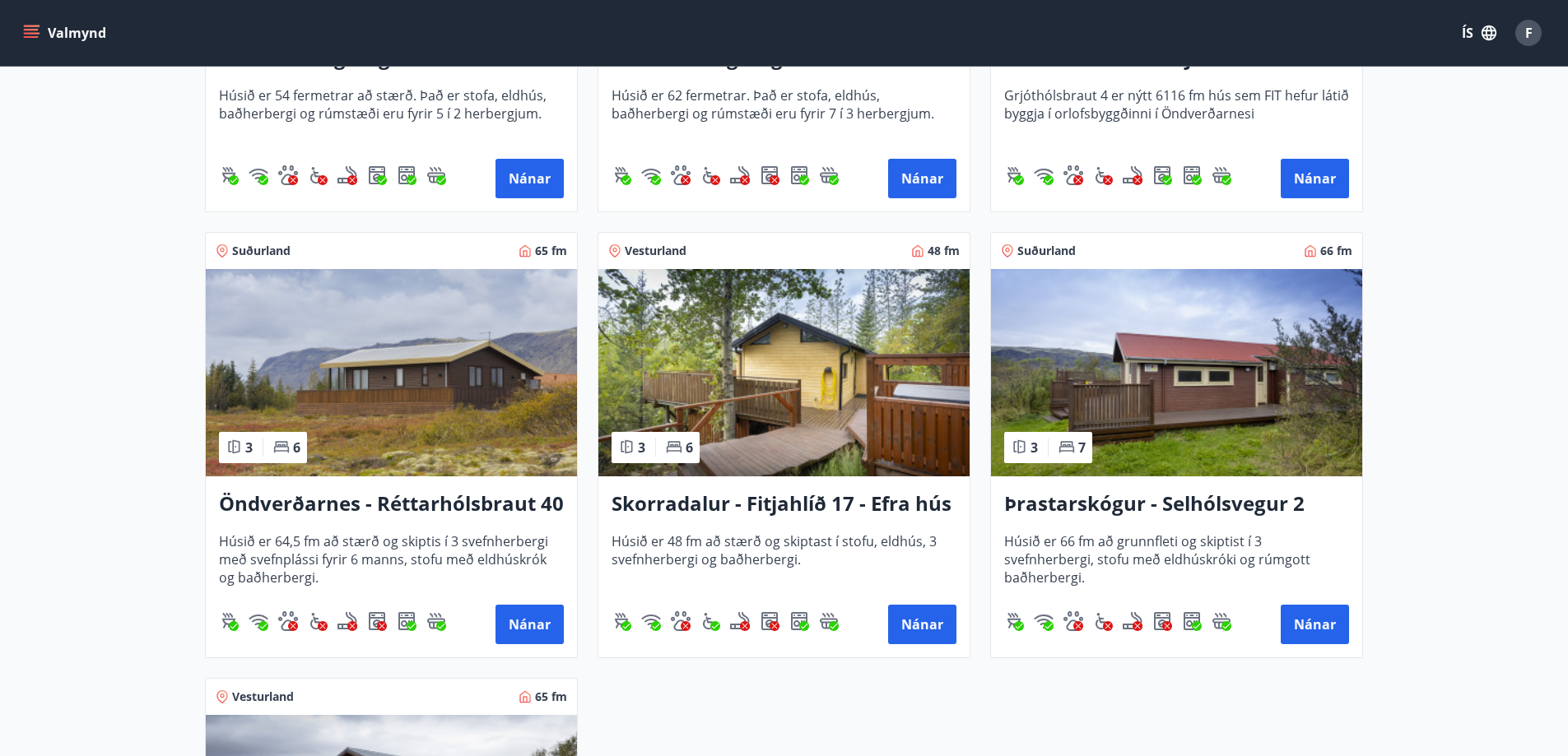
scroll to position [1155, 0]
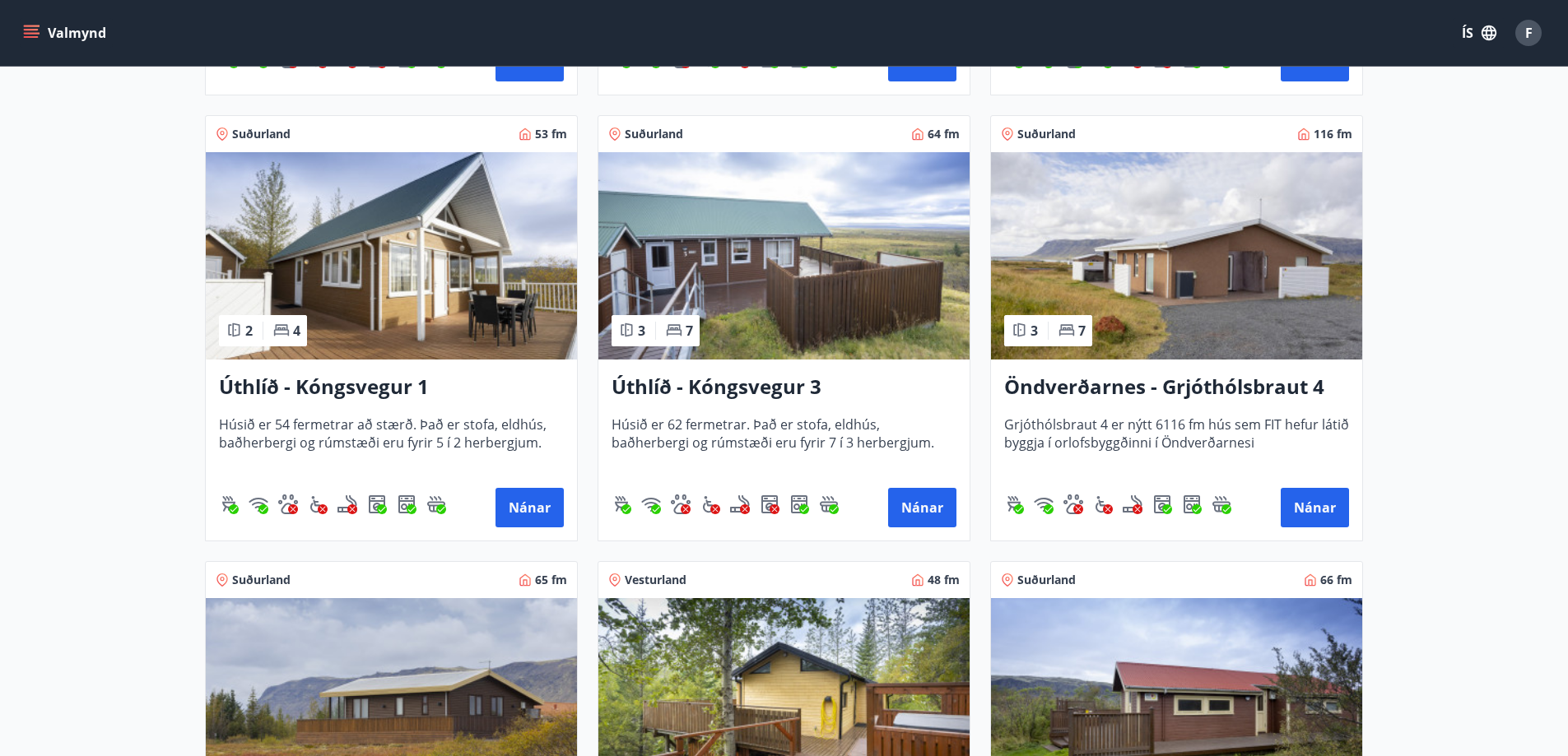
click at [1043, 392] on h3 "Öndverðarnes - Grjóthólsbraut 4" at bounding box center [1177, 388] width 345 height 30
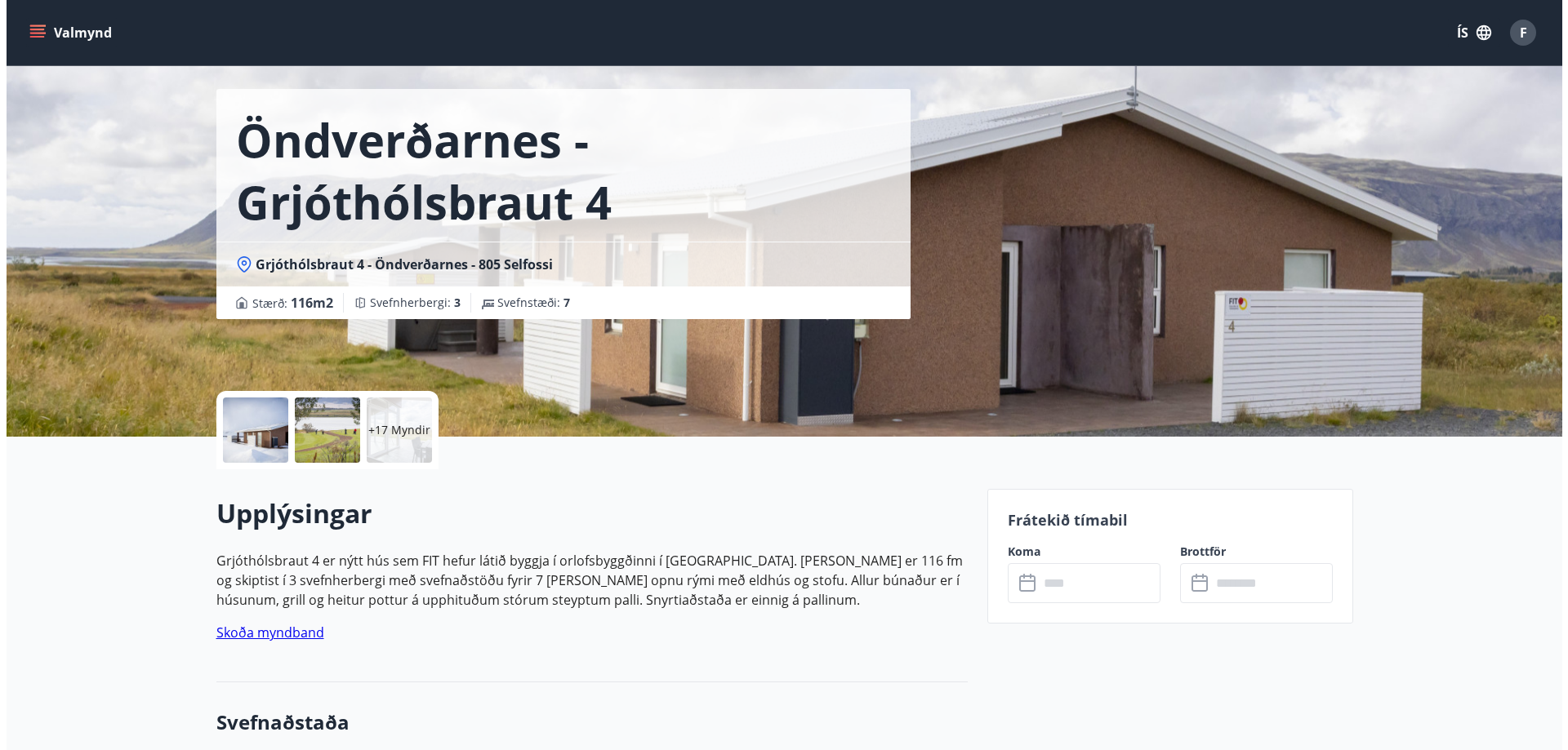
scroll to position [82, 0]
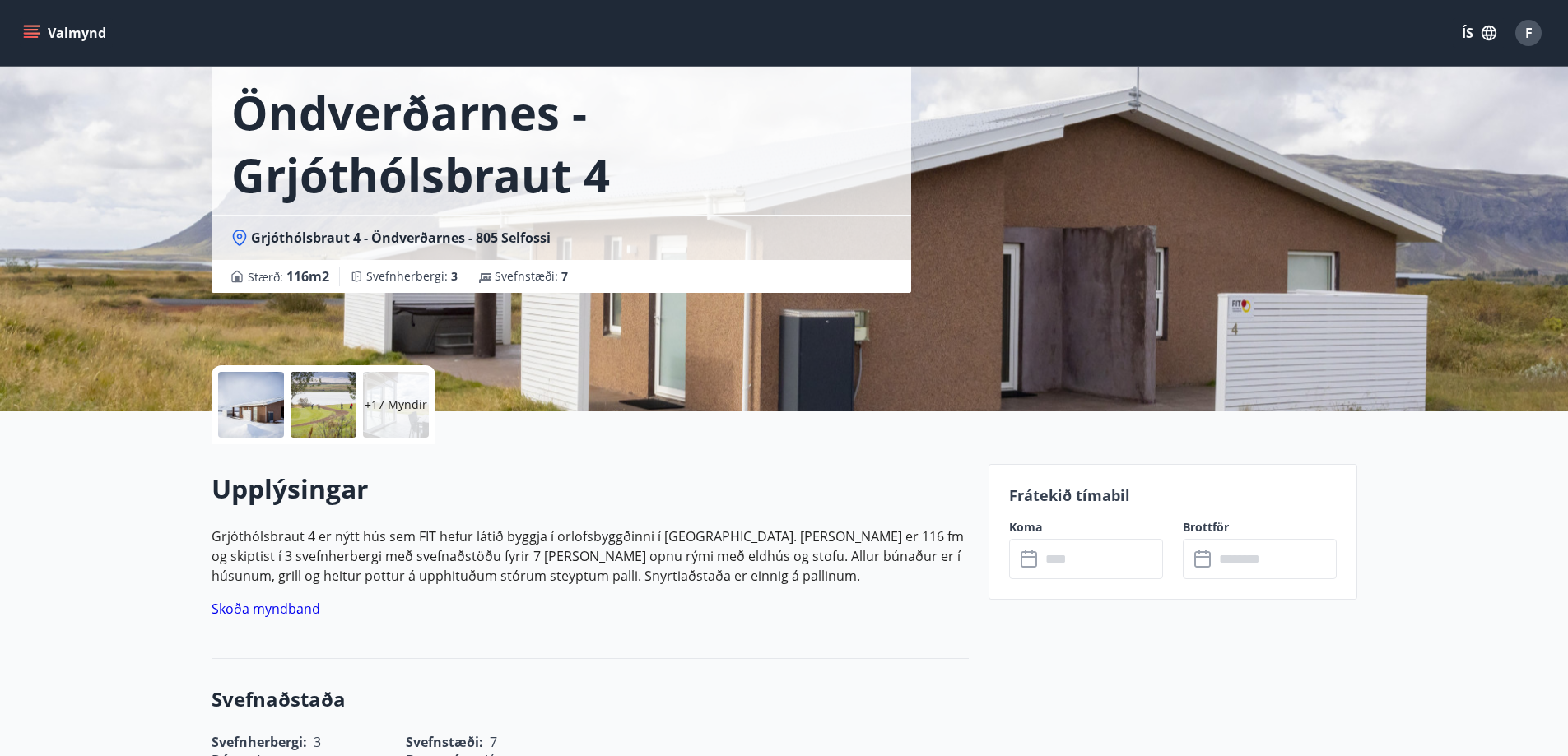
click at [387, 385] on div "+17 Myndir" at bounding box center [396, 405] width 66 height 66
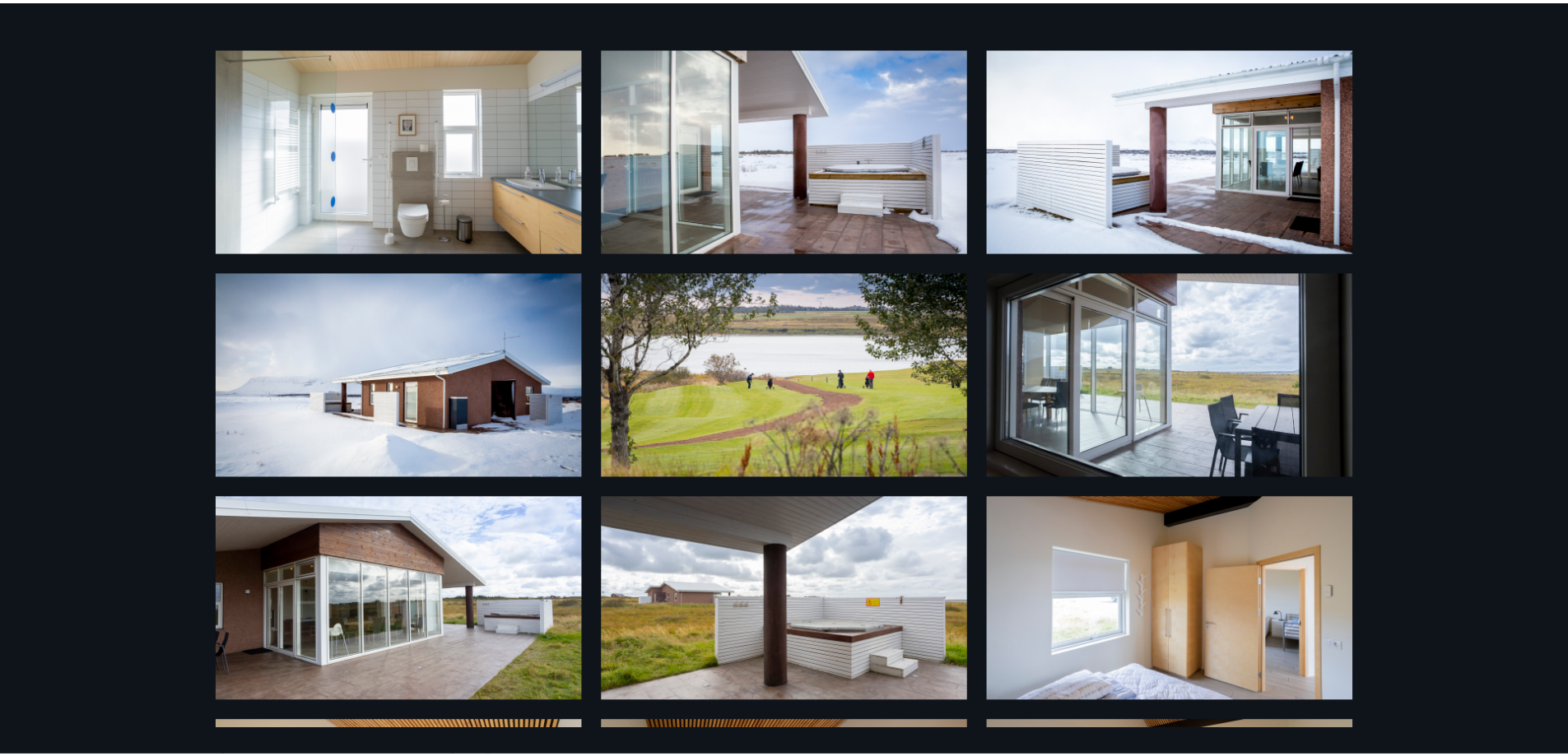
scroll to position [0, 0]
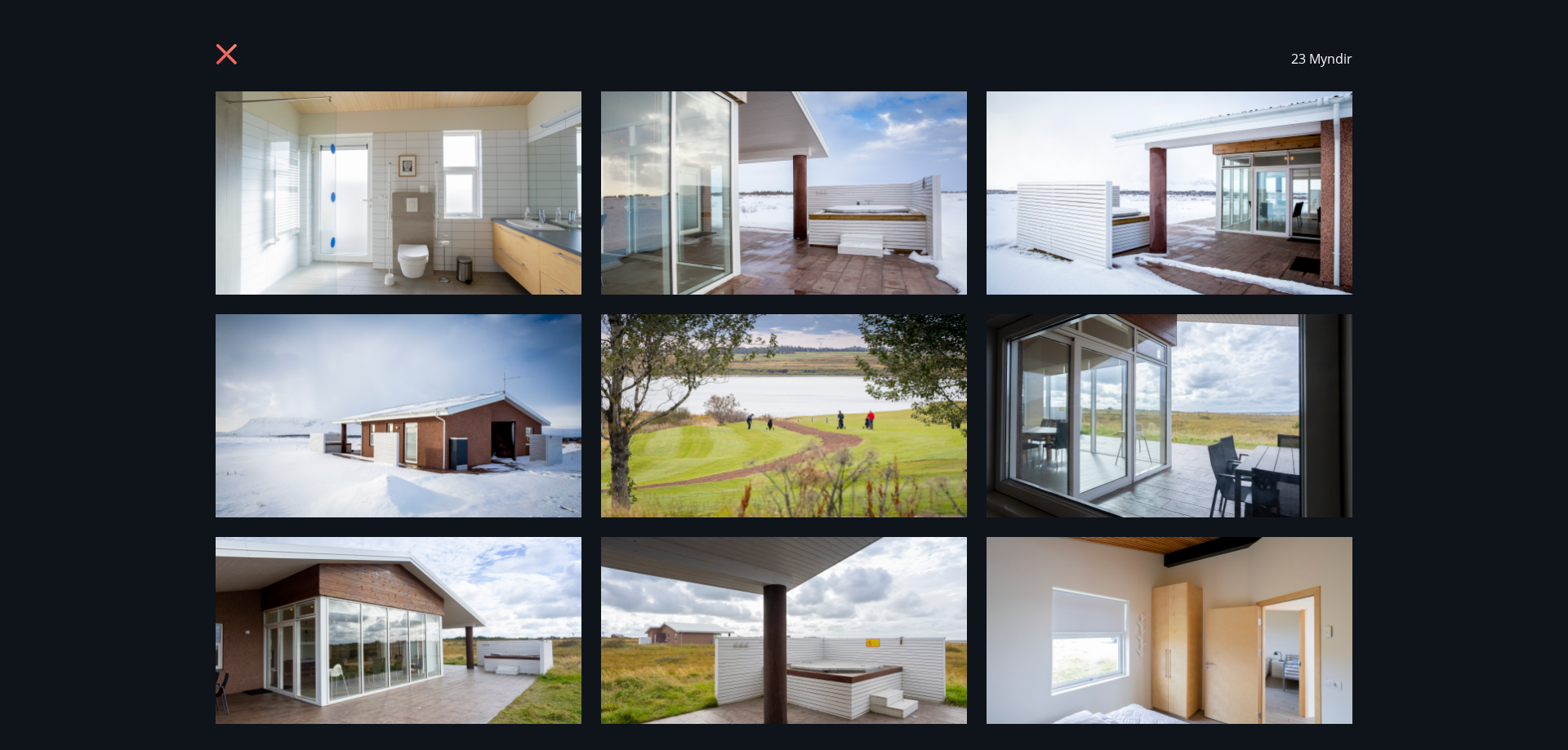
click at [248, 55] on div "23 Myndir" at bounding box center [784, 59] width 1136 height 65
click at [247, 55] on div "23 Myndir" at bounding box center [784, 59] width 1136 height 65
click at [225, 50] on icon at bounding box center [229, 56] width 26 height 26
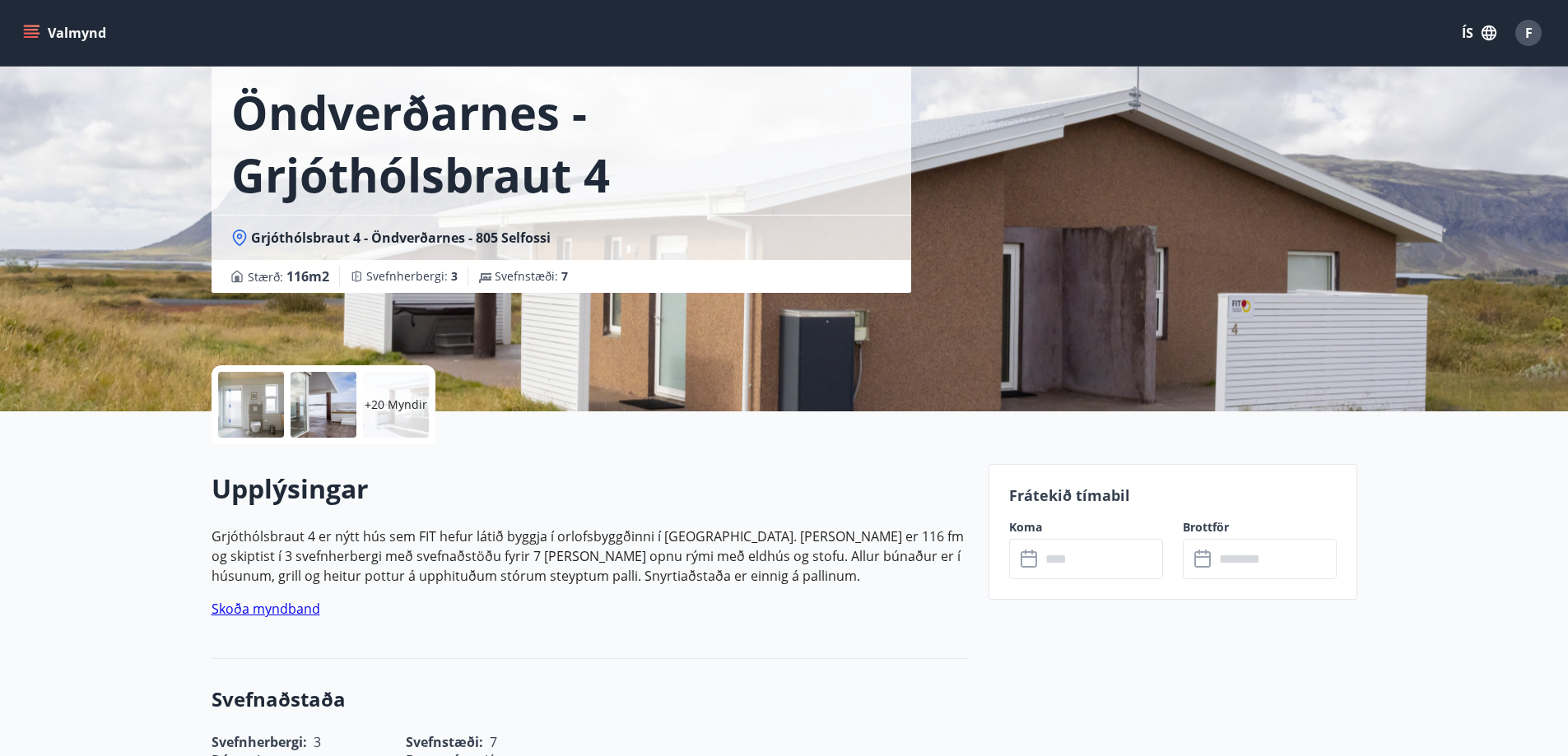
click at [1036, 544] on div "​ ​" at bounding box center [1086, 558] width 154 height 40
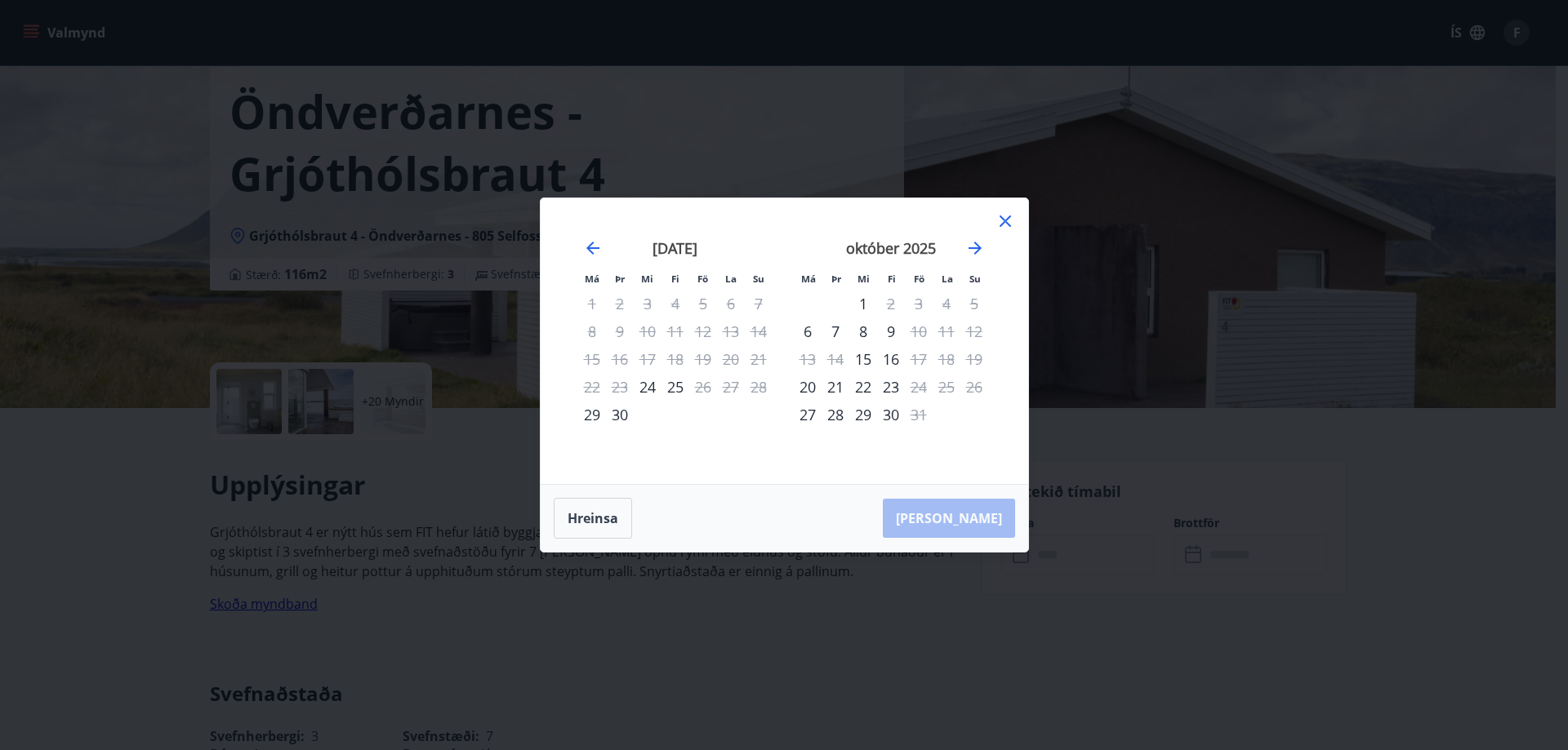
click at [1005, 227] on icon at bounding box center [1005, 221] width 20 height 20
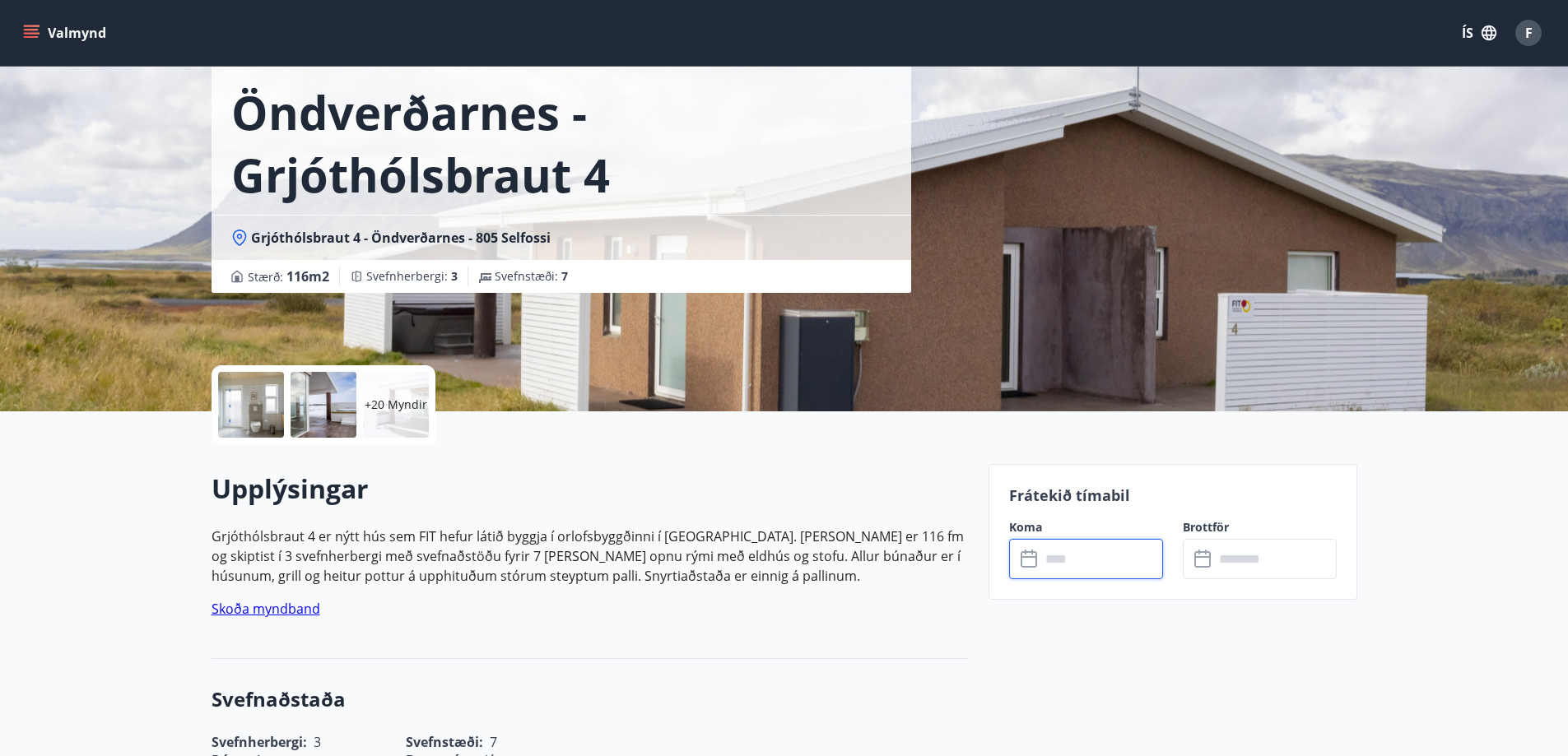
click at [45, 31] on button "Valmynd" at bounding box center [66, 32] width 93 height 30
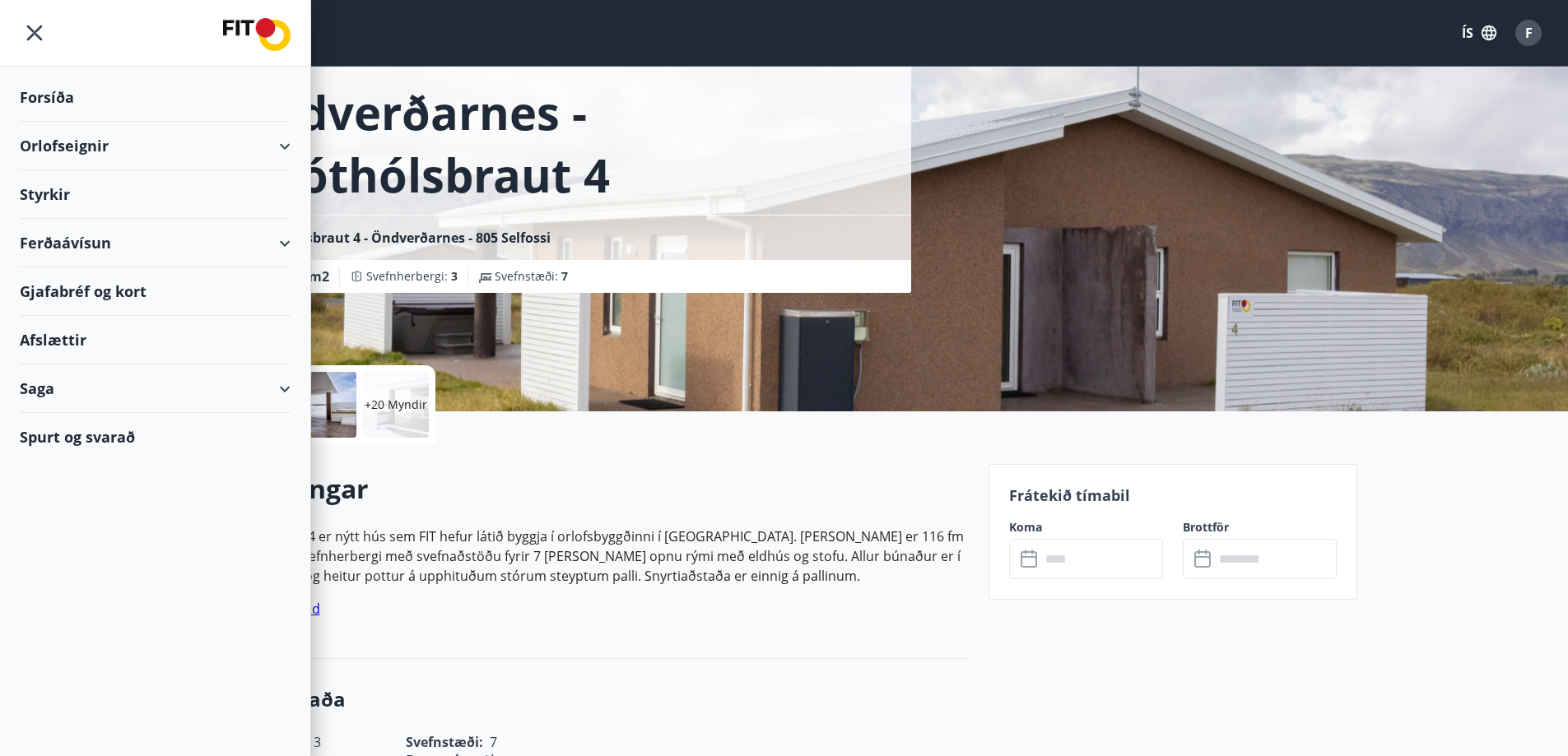
click at [88, 146] on div "Orlofseignir" at bounding box center [155, 146] width 271 height 48
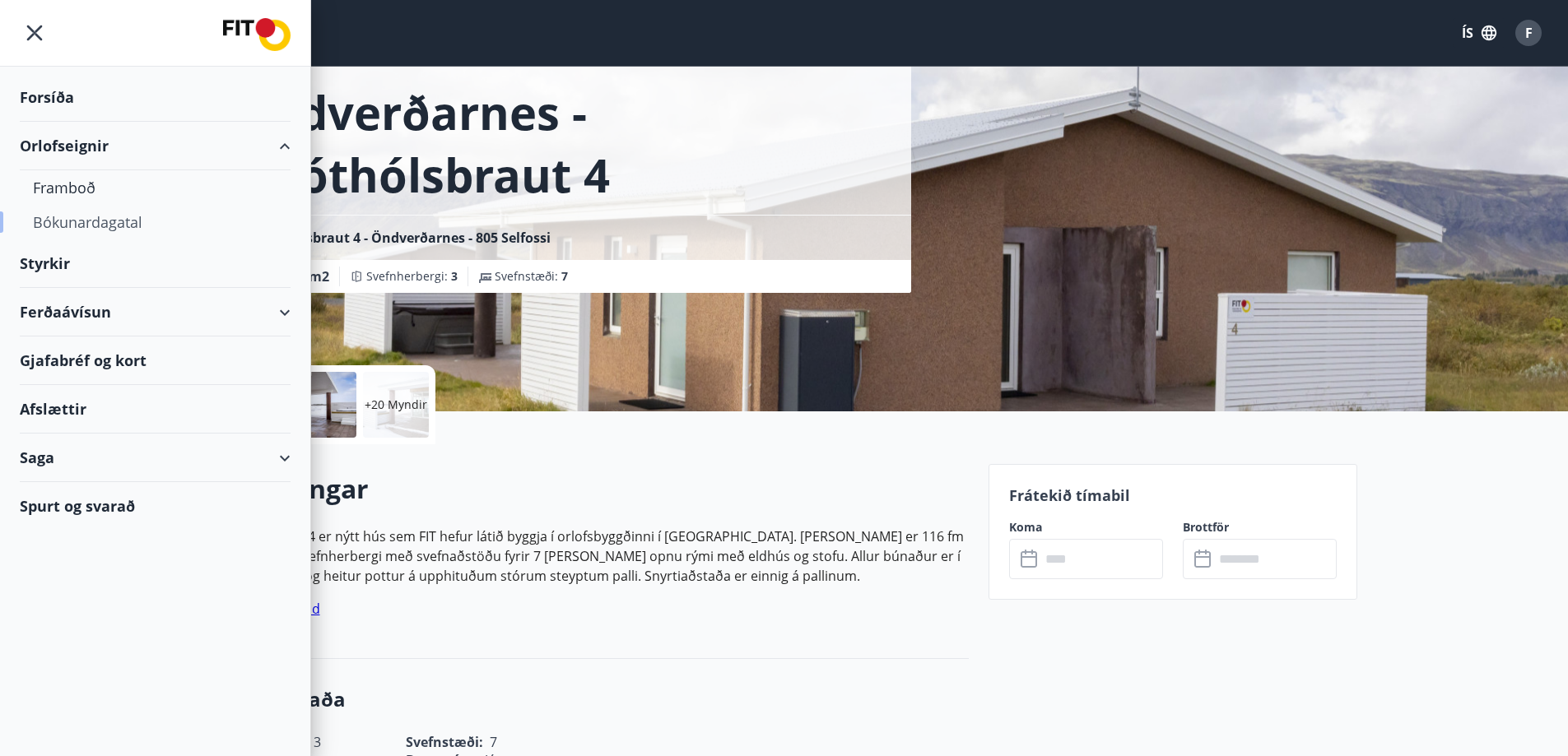
click at [84, 219] on div "Bókunardagatal" at bounding box center [155, 221] width 244 height 34
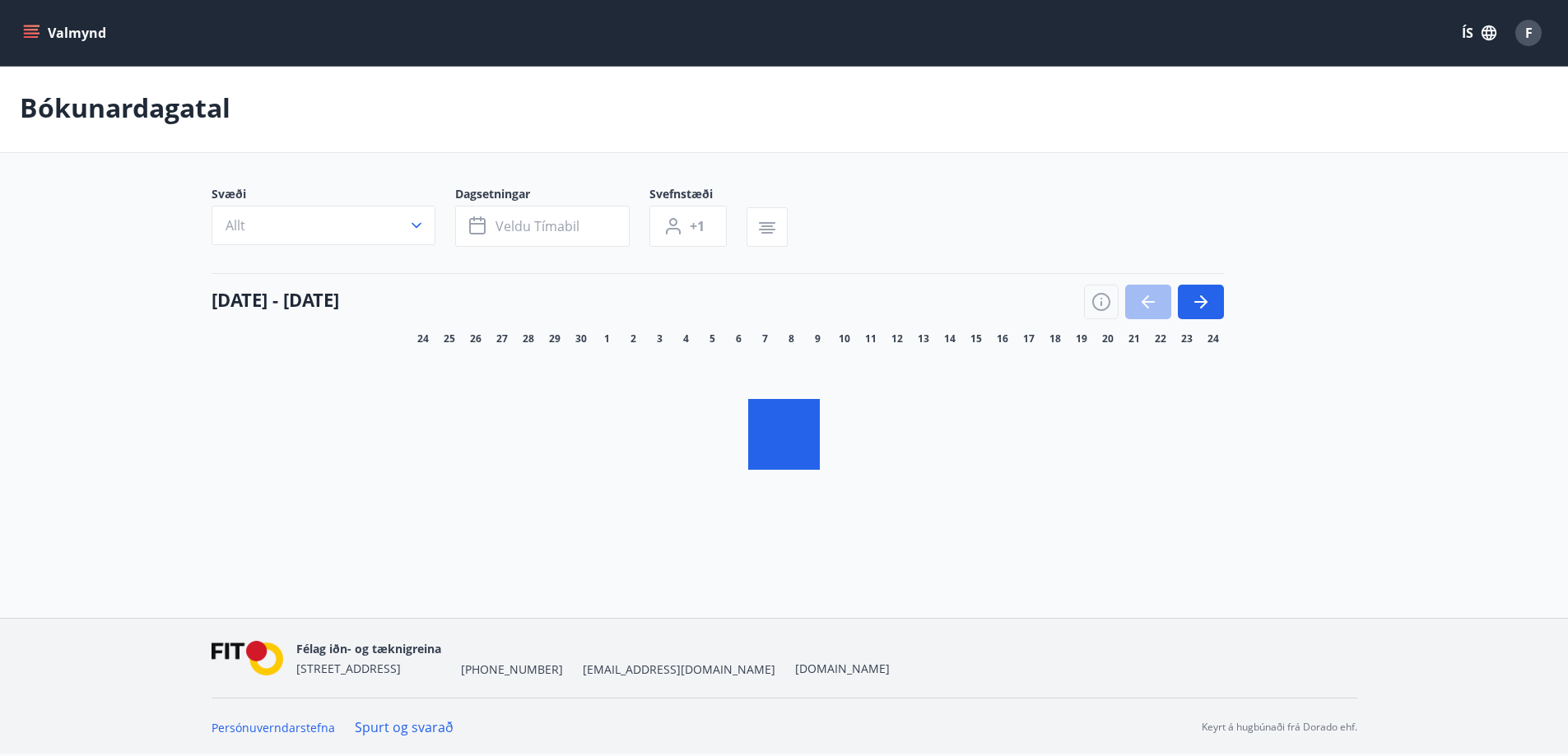
click at [560, 273] on div "24 september - 24 október" at bounding box center [718, 295] width 1013 height 46
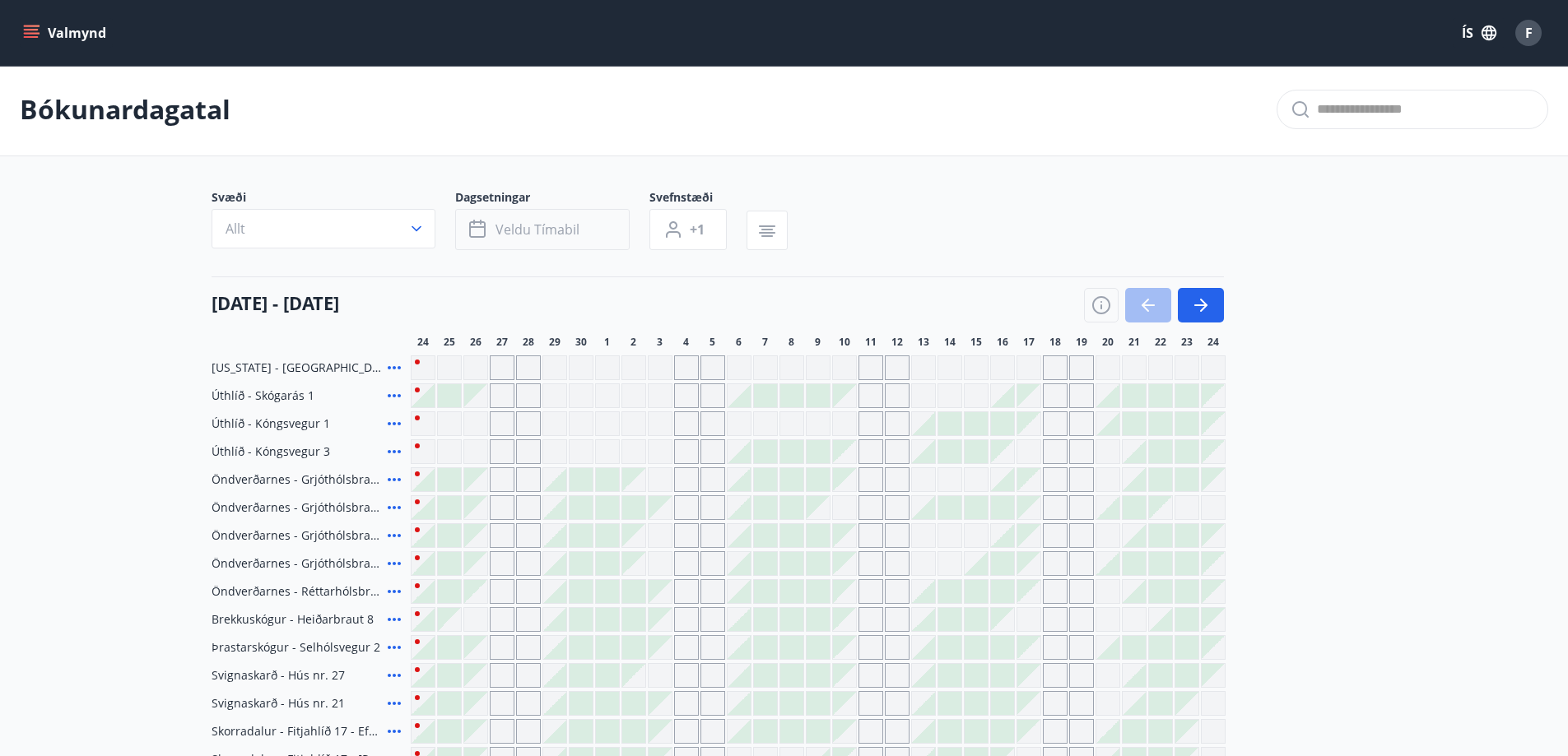
click at [555, 189] on span "Dagsetningar" at bounding box center [552, 199] width 194 height 20
click at [528, 209] on button "Veldu tímabil" at bounding box center [542, 229] width 174 height 41
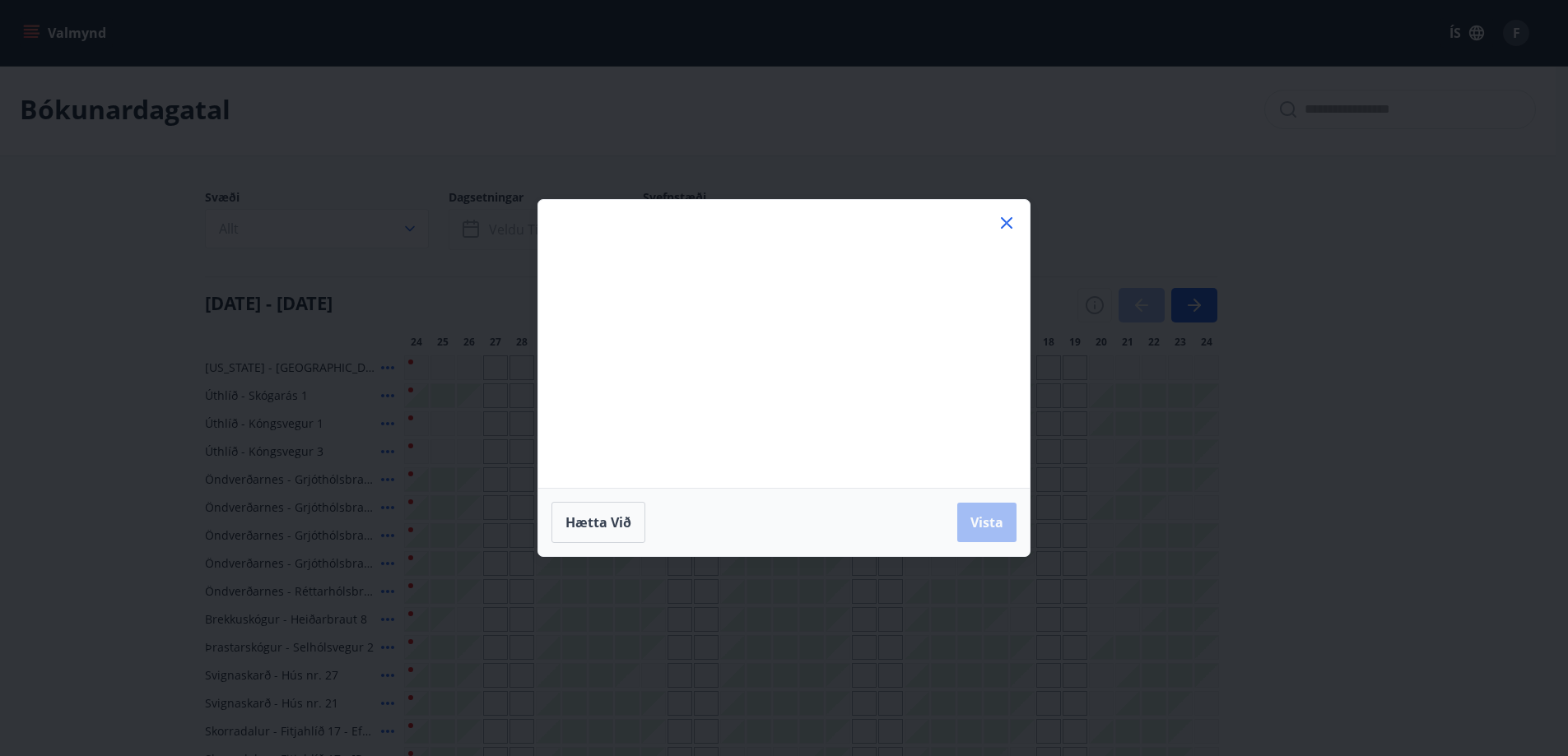
scroll to position [83, 0]
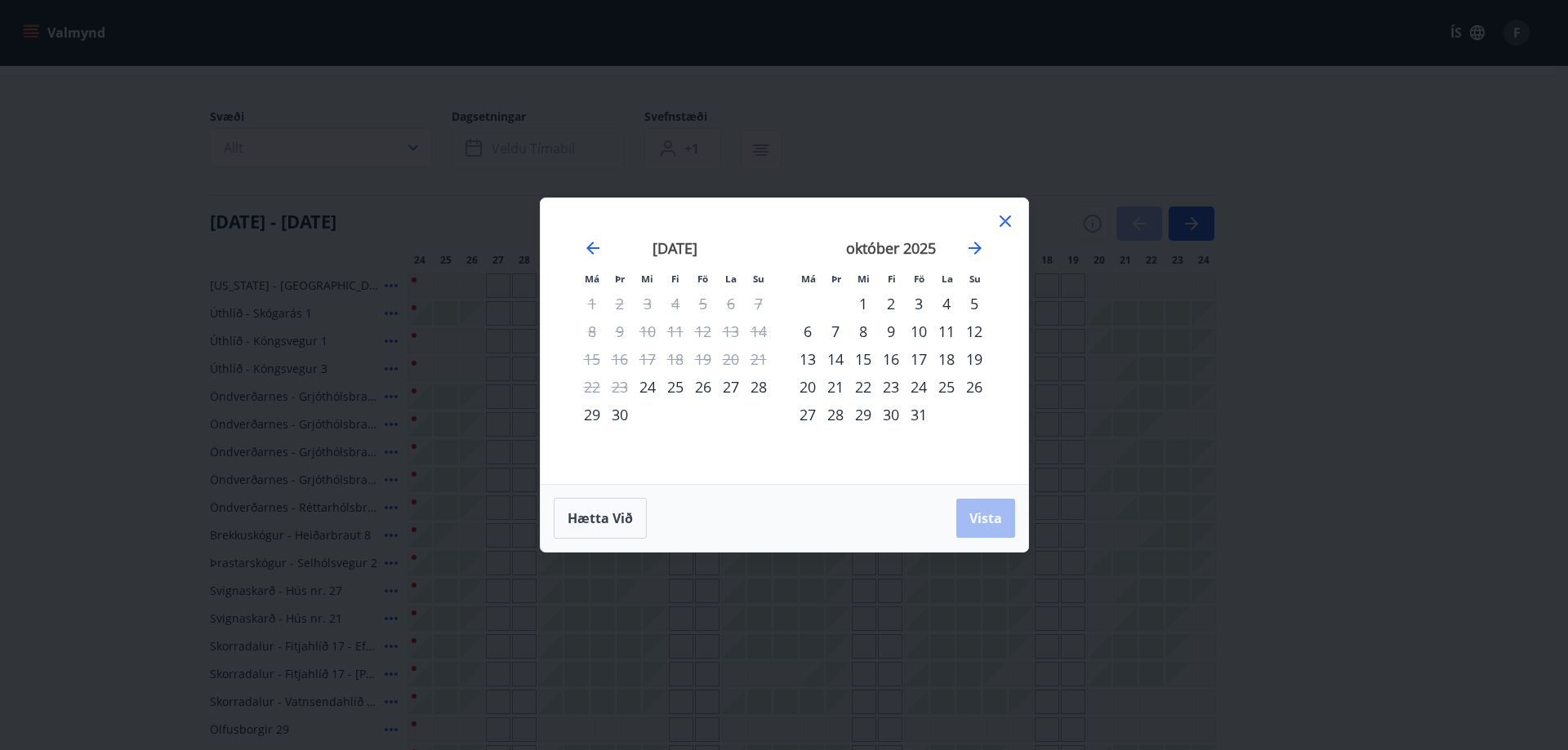
click at [524, 146] on div "Má Þr Mi Fi Fö La Su Má Þr Mi Fi Fö La Su ágúst 2025 1 2 3 4 5 6 7 8 9 10 11 12…" at bounding box center [784, 375] width 1568 height 750
click at [918, 381] on div "24" at bounding box center [918, 387] width 27 height 27
click at [842, 419] on div "28" at bounding box center [835, 414] width 27 height 27
click at [998, 517] on span "Vista" at bounding box center [985, 519] width 32 height 18
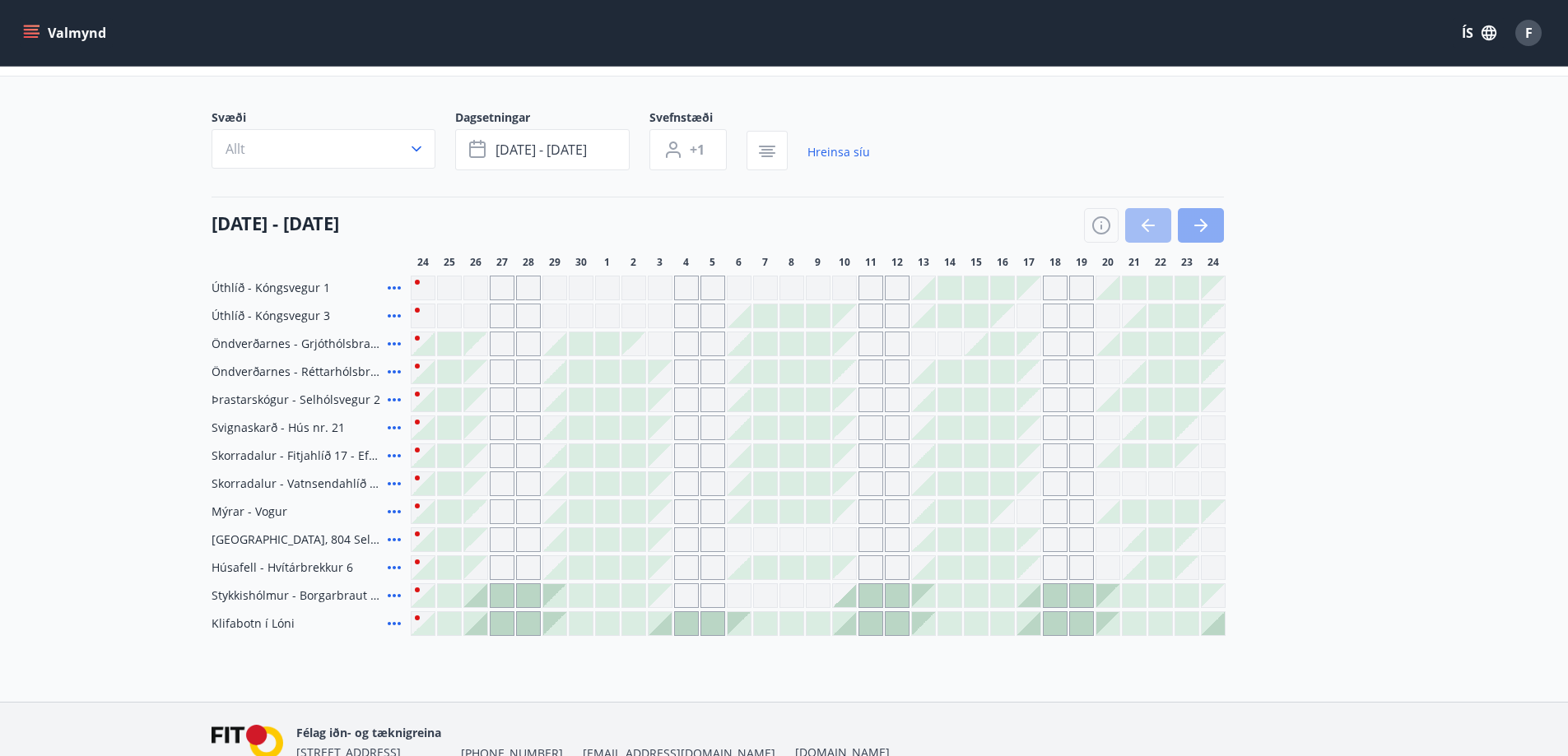
click at [1220, 223] on button "button" at bounding box center [1201, 224] width 46 height 34
